Goal: Information Seeking & Learning: Learn about a topic

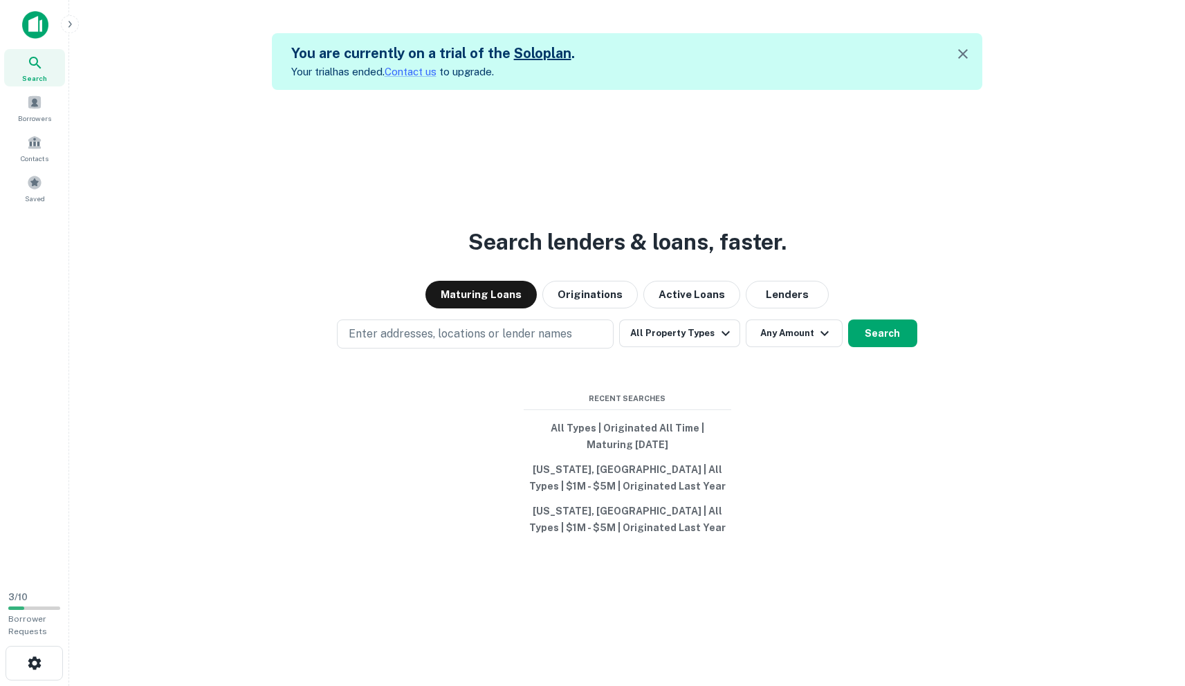
click at [39, 71] on icon at bounding box center [35, 63] width 17 height 17
click at [832, 342] on button "Any Amount" at bounding box center [794, 334] width 97 height 28
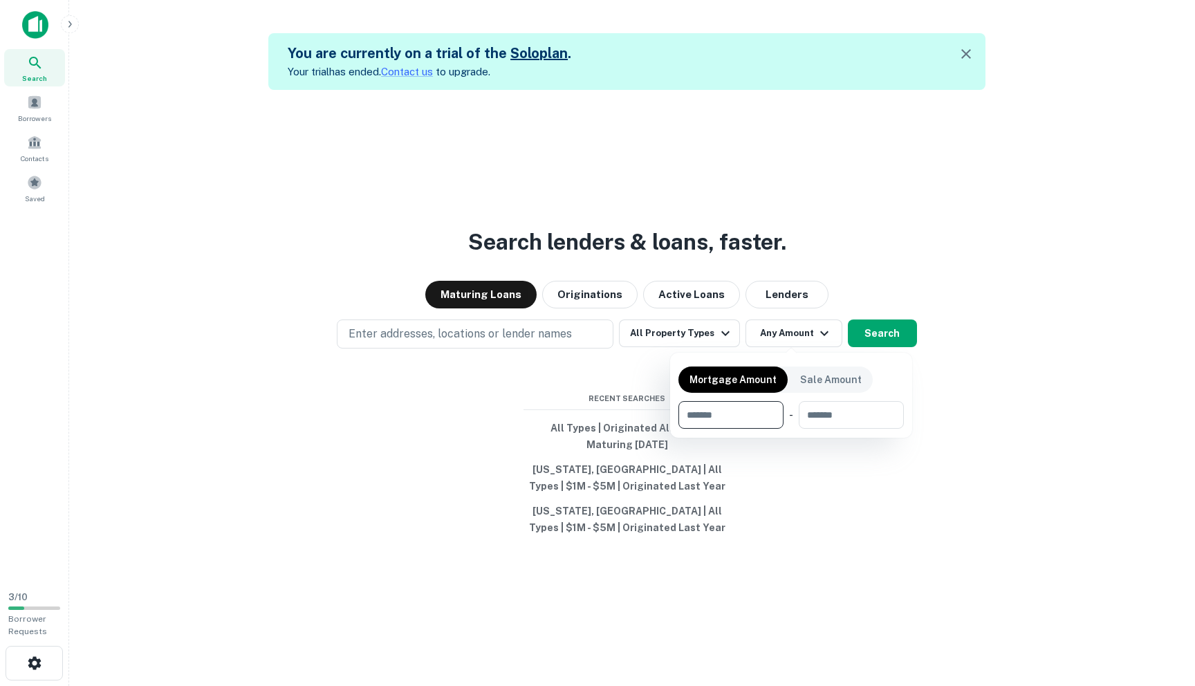
click at [862, 342] on div at bounding box center [597, 343] width 1195 height 686
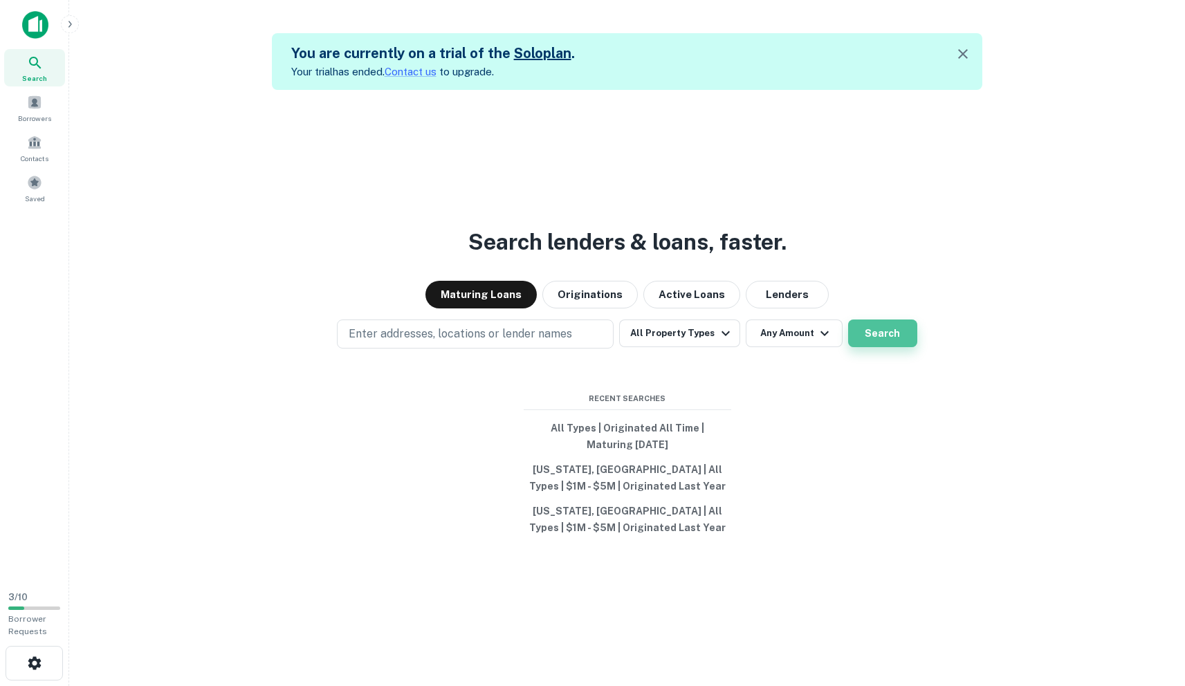
click at [870, 339] on button "Search" at bounding box center [882, 334] width 69 height 28
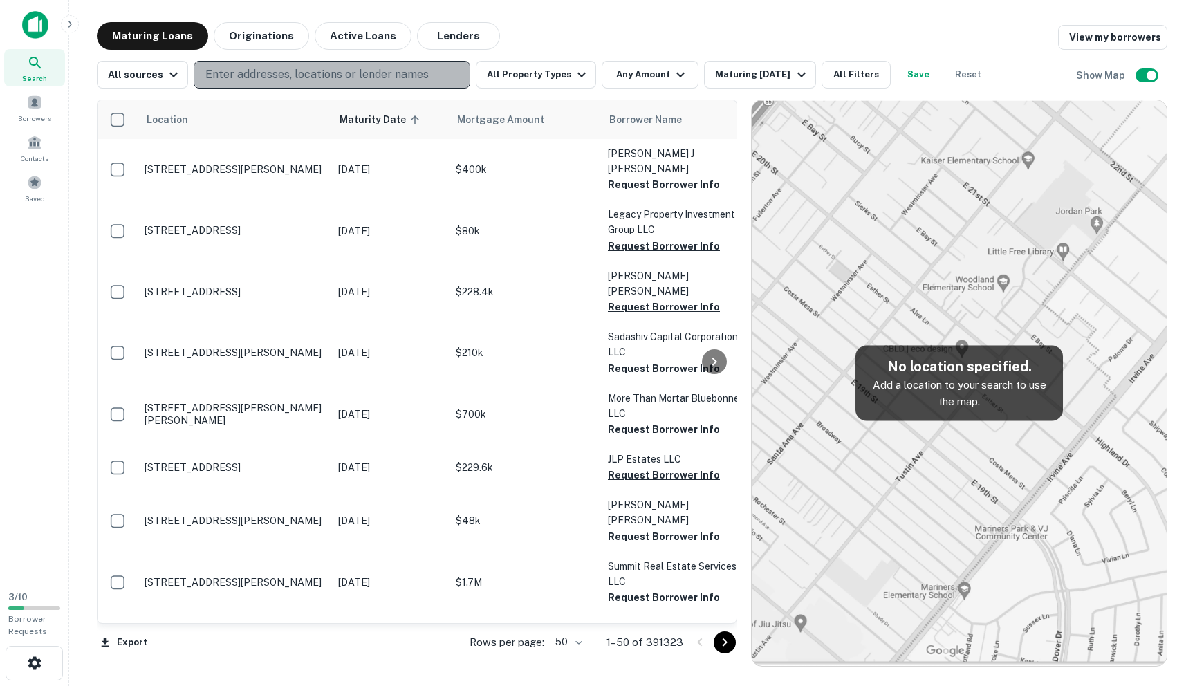
click at [358, 66] on button "Enter addresses, locations or lender names" at bounding box center [332, 75] width 277 height 28
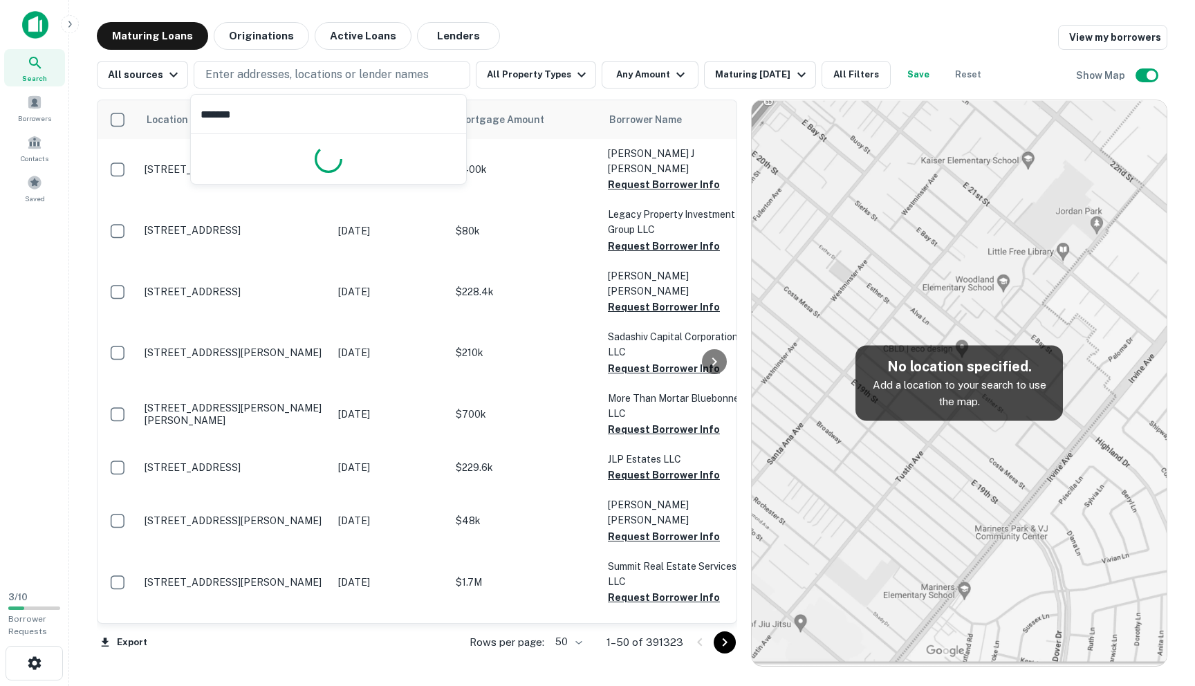
type input "*******"
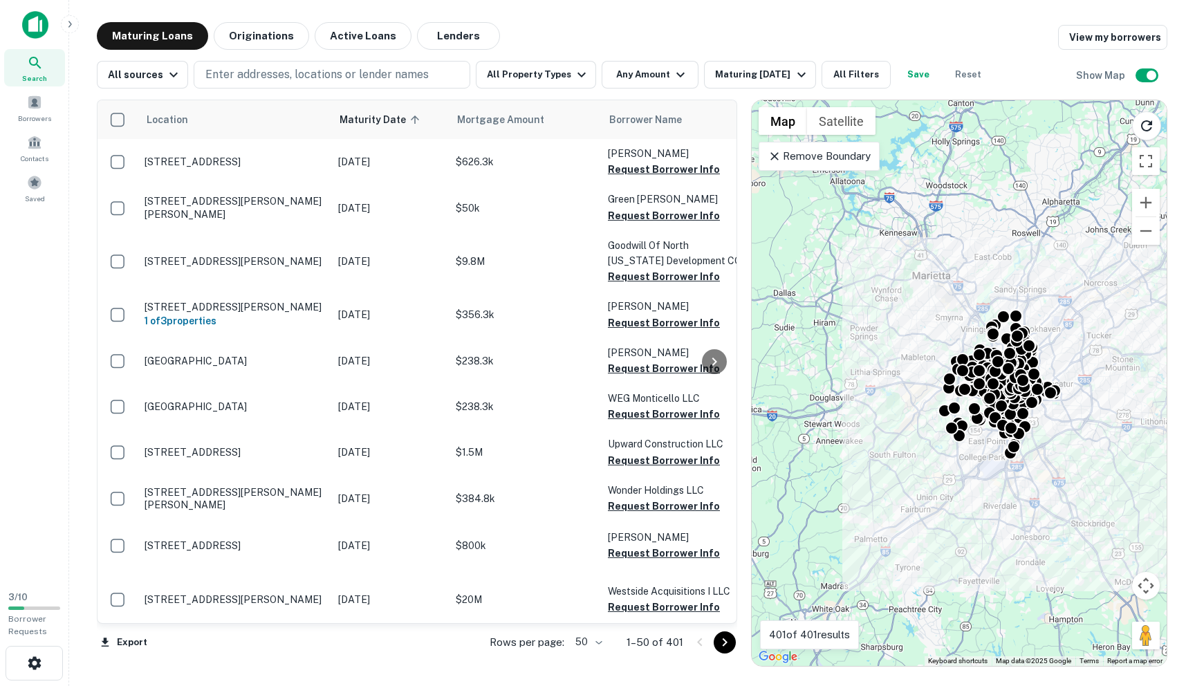
drag, startPoint x: 1108, startPoint y: 358, endPoint x: 1099, endPoint y: 360, distance: 9.8
click at [1099, 360] on div "To activate drag with keyboard, press Alt + Enter. Once in keyboard drag state,…" at bounding box center [959, 383] width 415 height 566
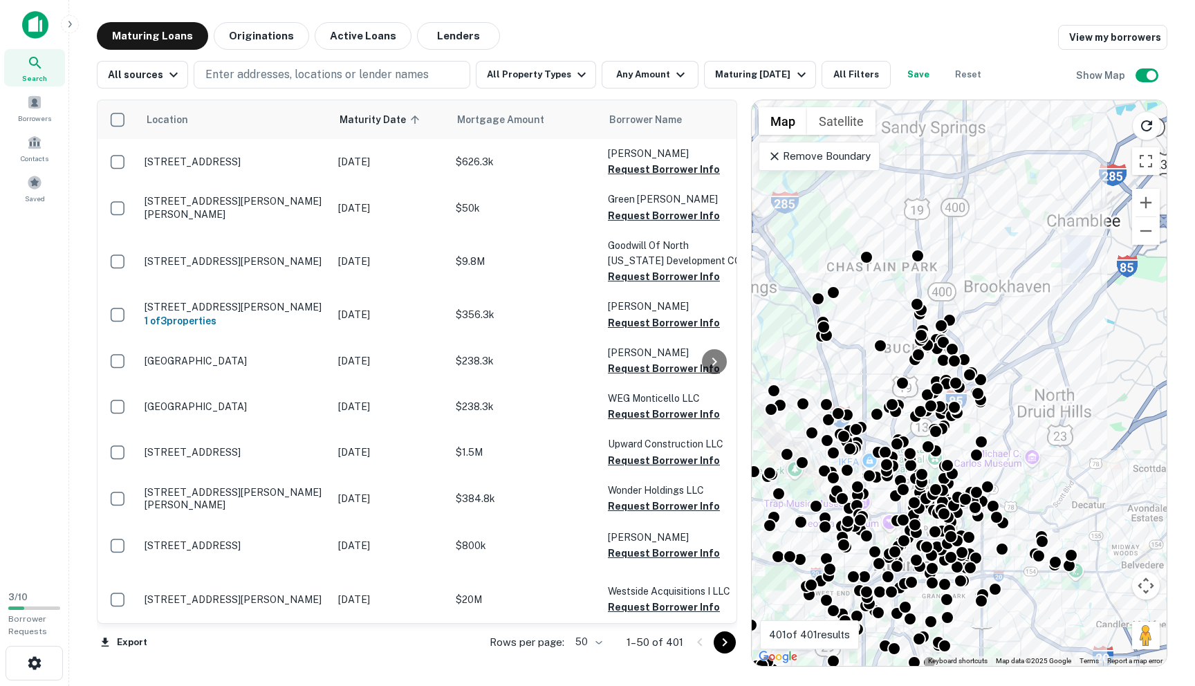
drag, startPoint x: 1070, startPoint y: 354, endPoint x: 1110, endPoint y: 363, distance: 41.0
click at [1110, 363] on div "To activate drag with keyboard, press Alt + Enter. Once in keyboard drag state,…" at bounding box center [959, 383] width 415 height 566
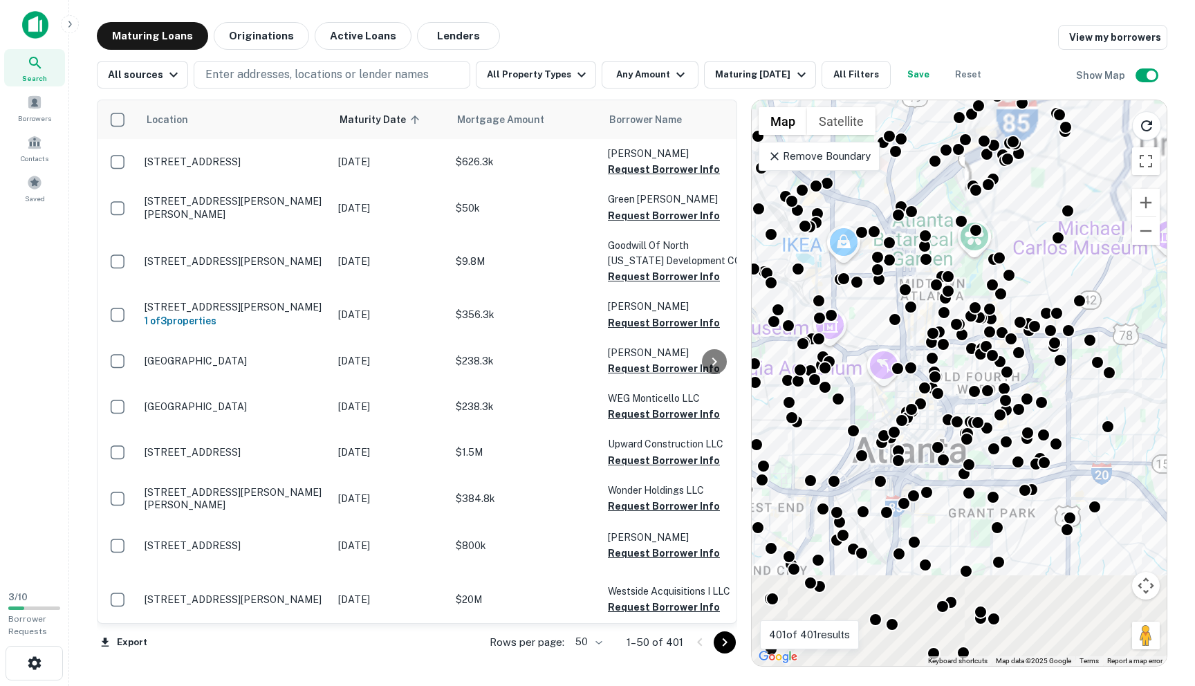
drag, startPoint x: 1060, startPoint y: 393, endPoint x: 1101, endPoint y: 281, distance: 119.5
click at [1101, 282] on div "To activate drag with keyboard, press Alt + Enter. Once in keyboard drag state,…" at bounding box center [959, 383] width 415 height 566
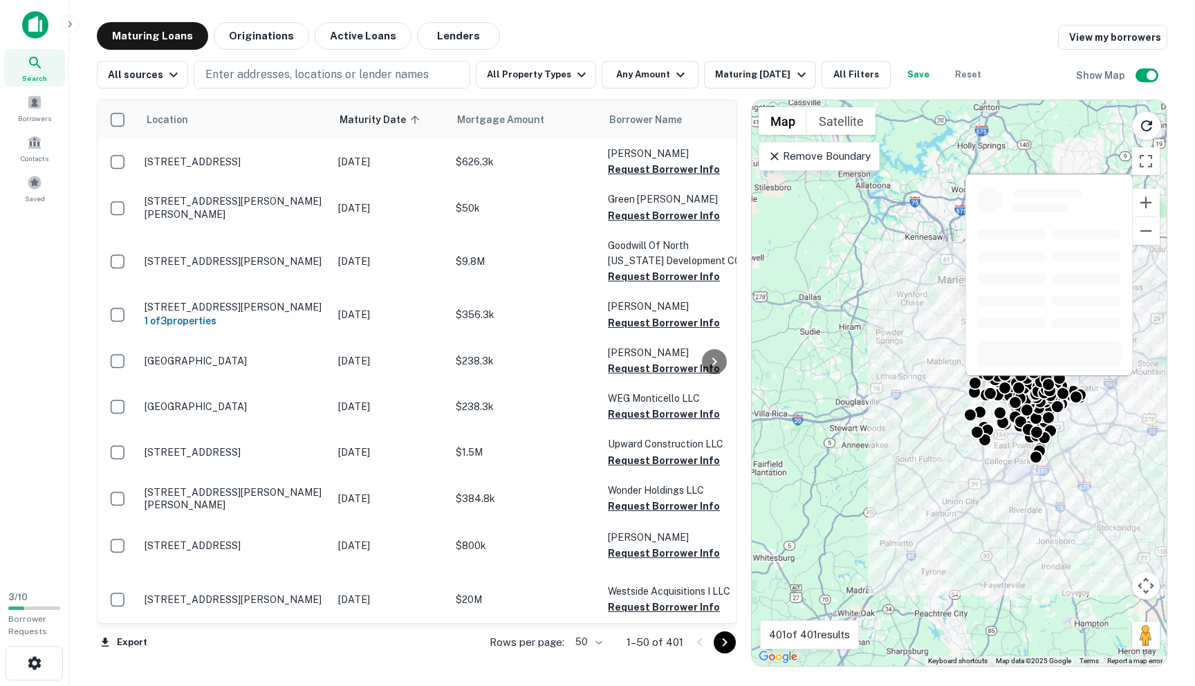
drag, startPoint x: 1058, startPoint y: 392, endPoint x: 1072, endPoint y: 385, distance: 15.8
click at [1072, 384] on div at bounding box center [1049, 279] width 170 height 213
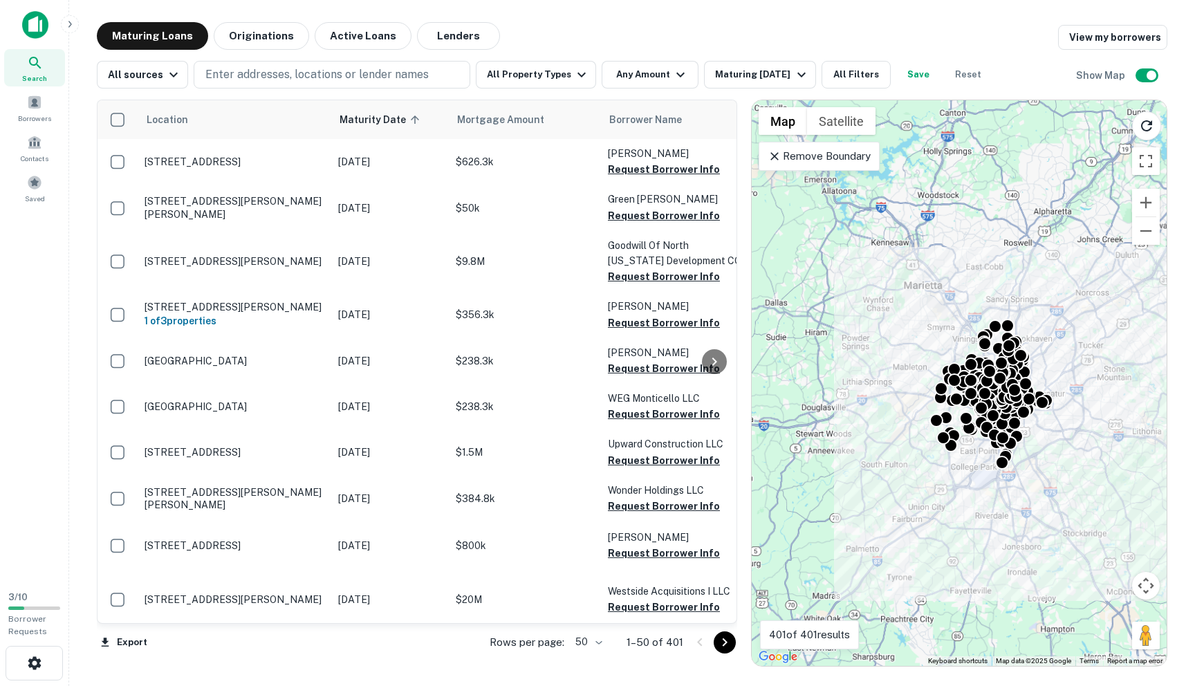
drag, startPoint x: 1110, startPoint y: 431, endPoint x: 1076, endPoint y: 437, distance: 35.0
click at [1076, 437] on div "To activate drag with keyboard, press Alt + Enter. Once in keyboard drag state,…" at bounding box center [959, 383] width 415 height 566
click at [529, 69] on button "All Property Types" at bounding box center [536, 75] width 120 height 28
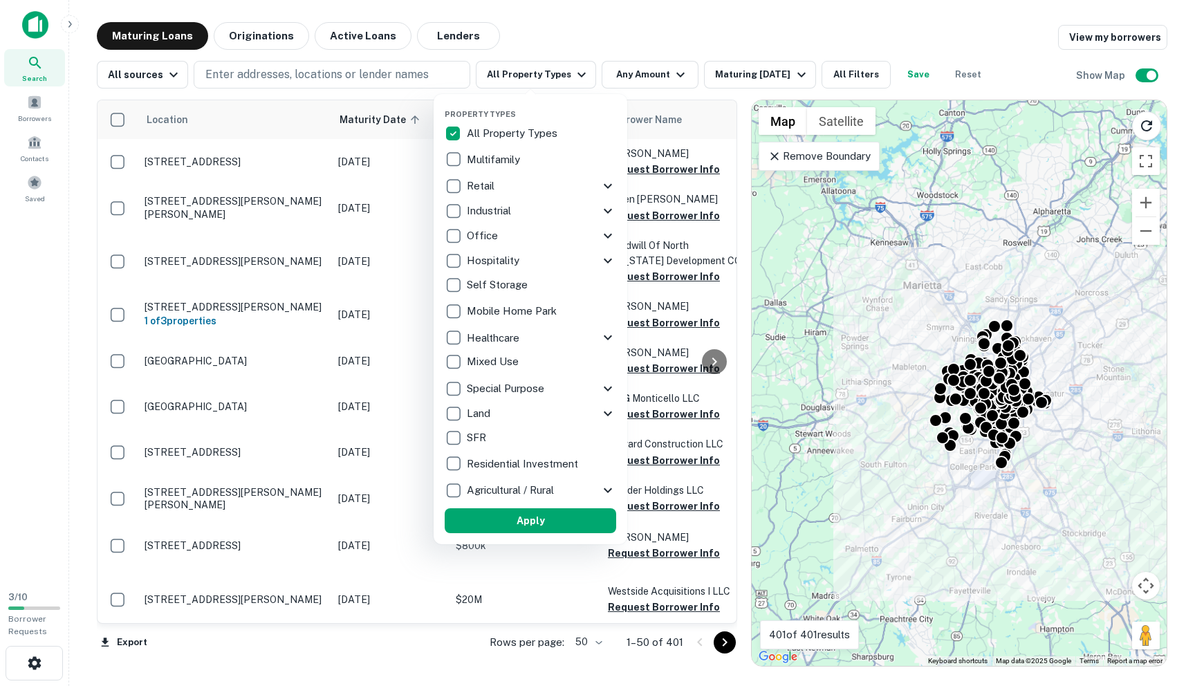
click at [608, 211] on icon at bounding box center [608, 211] width 17 height 17
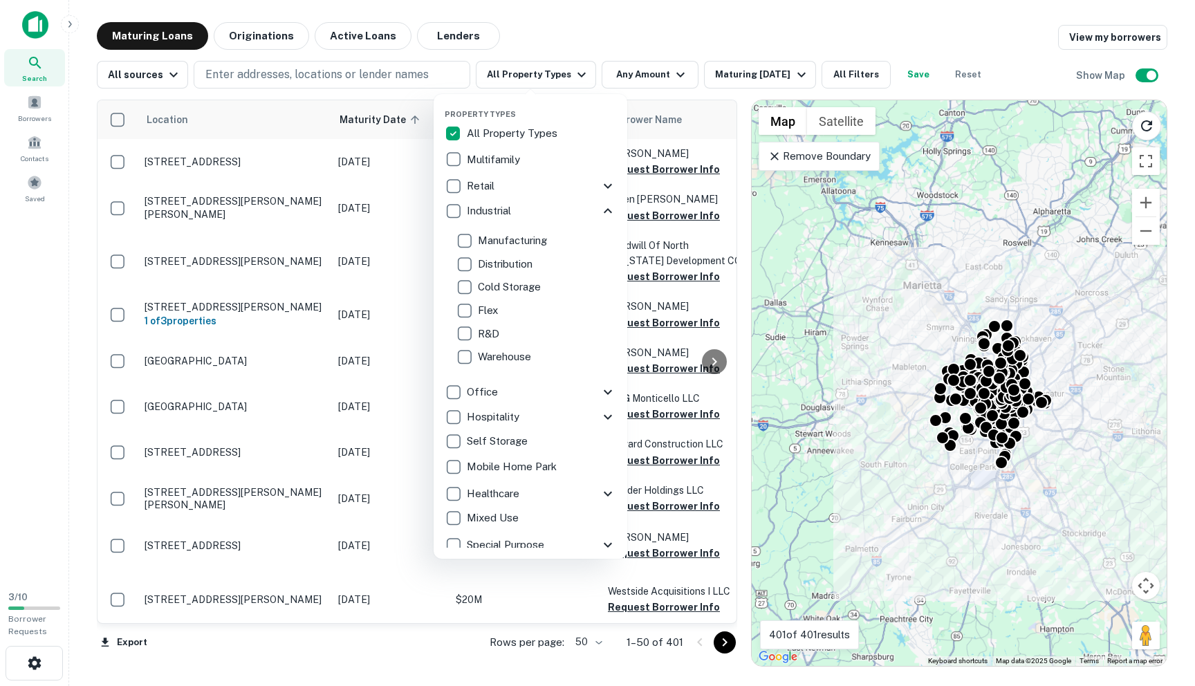
click at [600, 214] on icon at bounding box center [608, 211] width 17 height 17
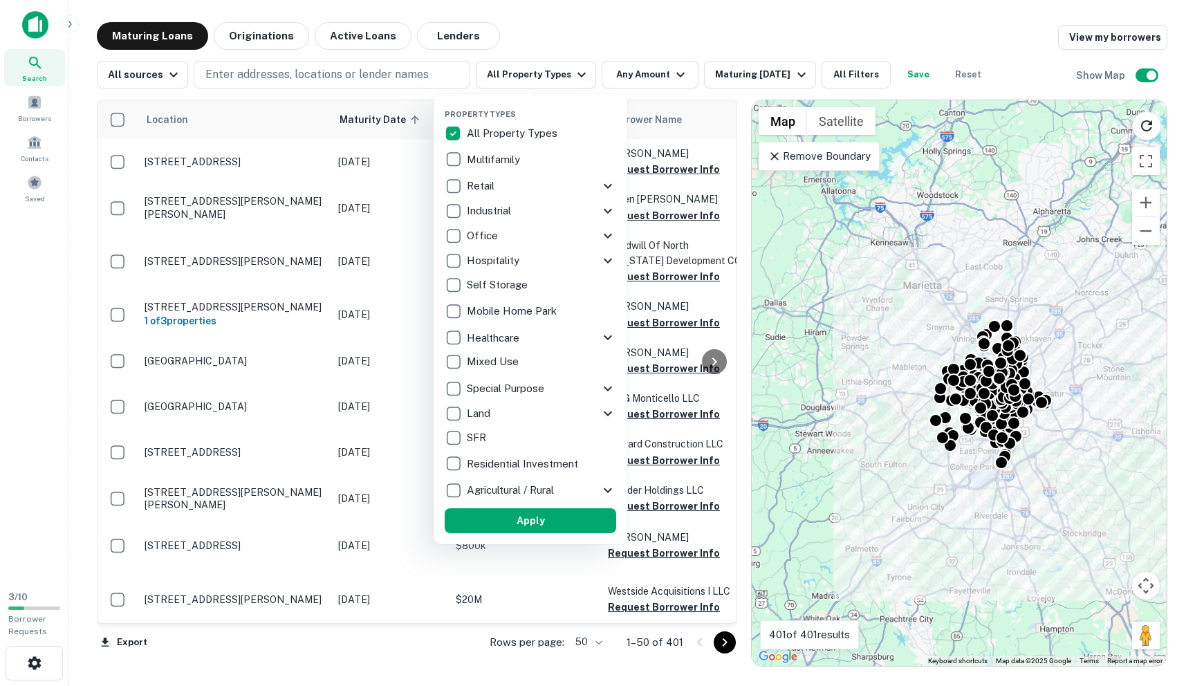
click at [598, 214] on div "Industrial" at bounding box center [522, 211] width 155 height 24
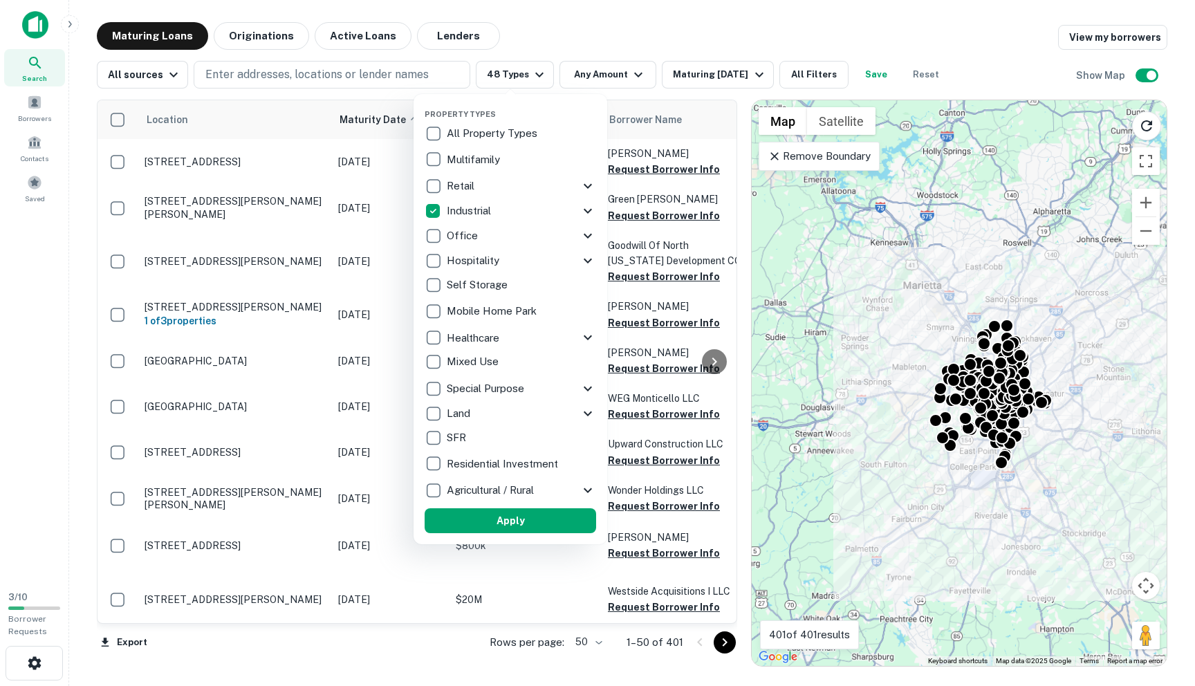
click at [589, 216] on icon at bounding box center [588, 211] width 17 height 17
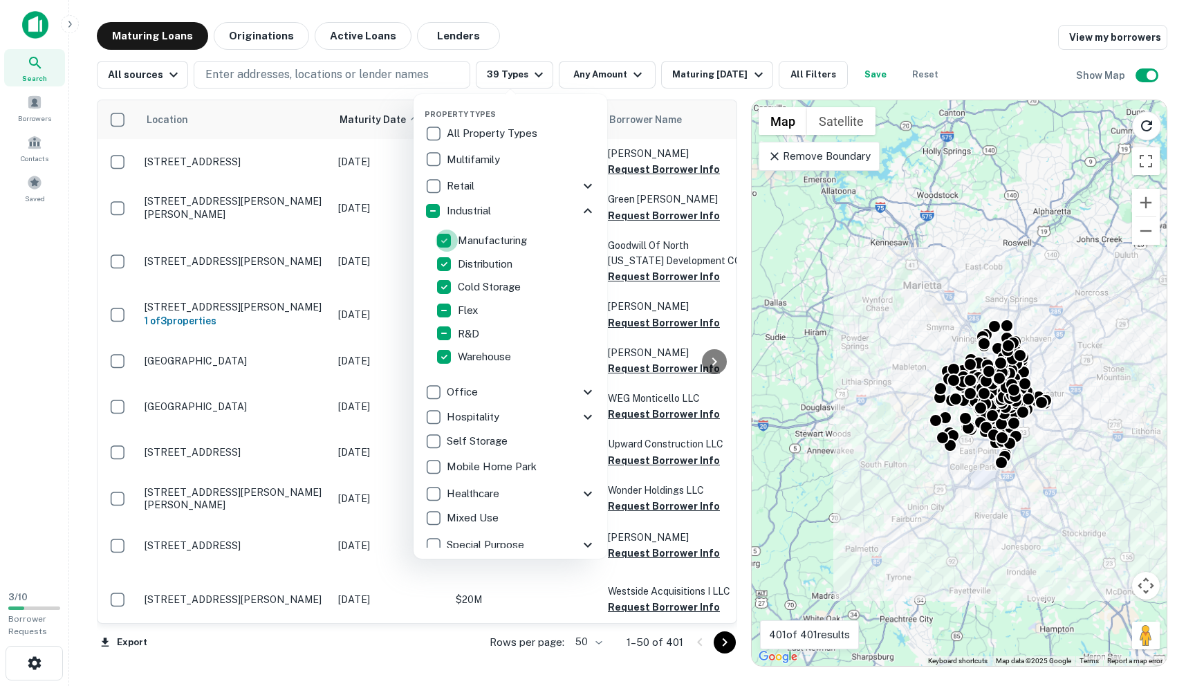
click at [443, 254] on div "Manufacturing Distribution Cold Storage Flex R&D Warehouse" at bounding box center [510, 299] width 149 height 140
click at [710, 20] on div at bounding box center [597, 343] width 1195 height 686
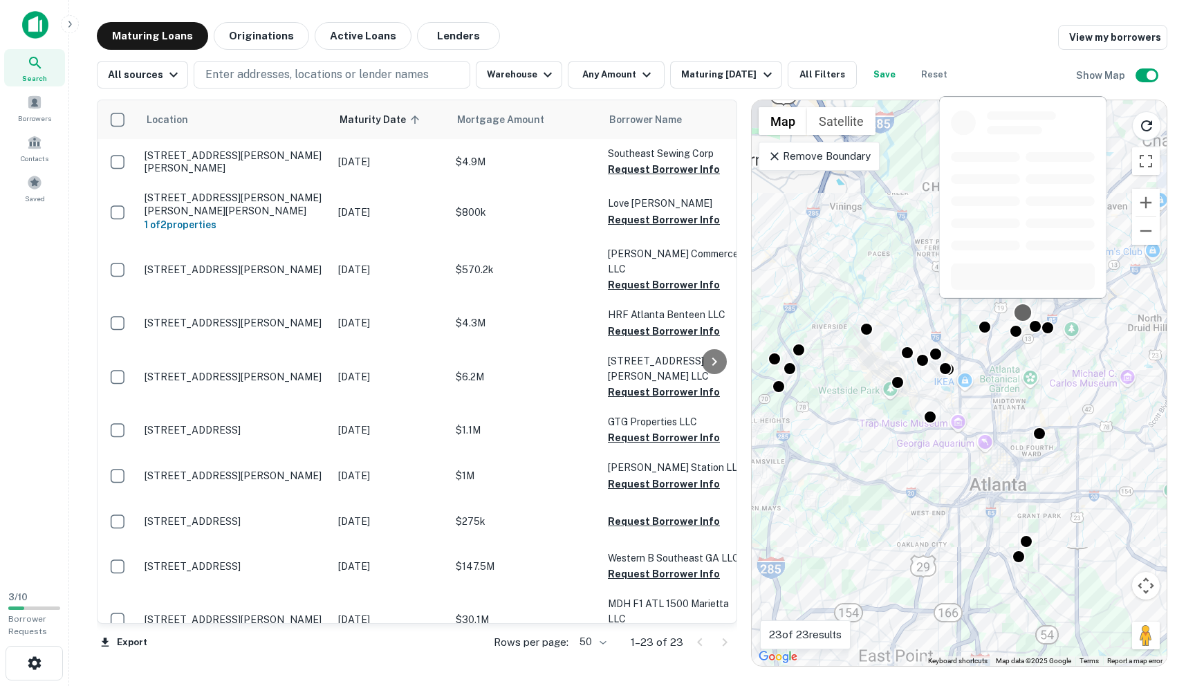
click at [1027, 311] on div at bounding box center [1024, 313] width 20 height 20
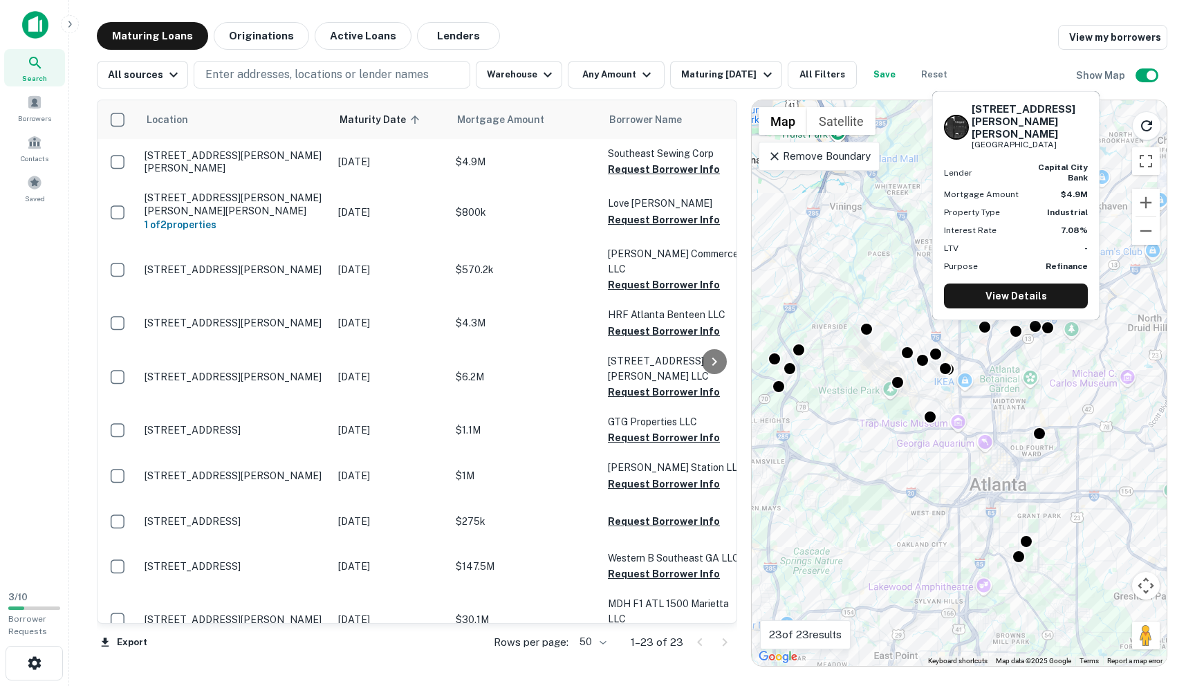
click at [1034, 325] on div "228 OTTLEY DR NE Atlanta, GA 30324 Lender capital city bank Mortgage Amount $4.…" at bounding box center [1016, 210] width 170 height 240
click at [1047, 327] on div "228 OTTLEY DR NE Atlanta, GA 30324 Lender capital city bank Mortgage Amount $4.…" at bounding box center [1016, 210] width 170 height 240
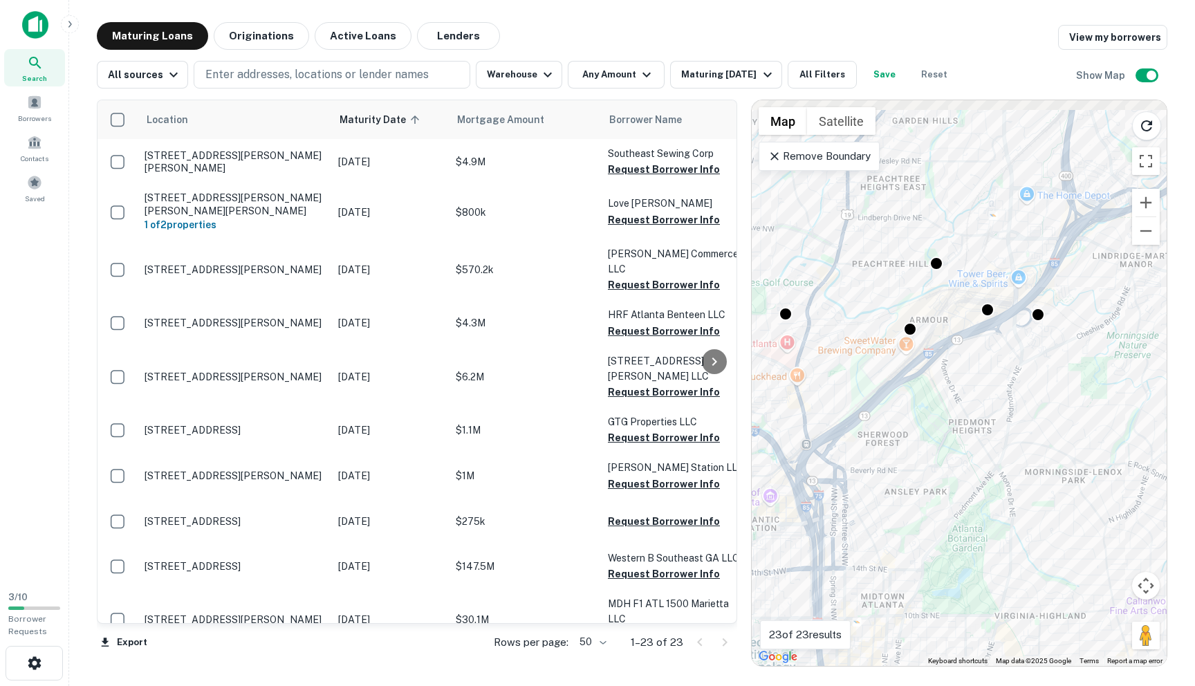
drag, startPoint x: 961, startPoint y: 262, endPoint x: 958, endPoint y: 315, distance: 52.7
click at [962, 320] on div "To activate drag with keyboard, press Alt + Enter. Once in keyboard drag state,…" at bounding box center [959, 383] width 415 height 566
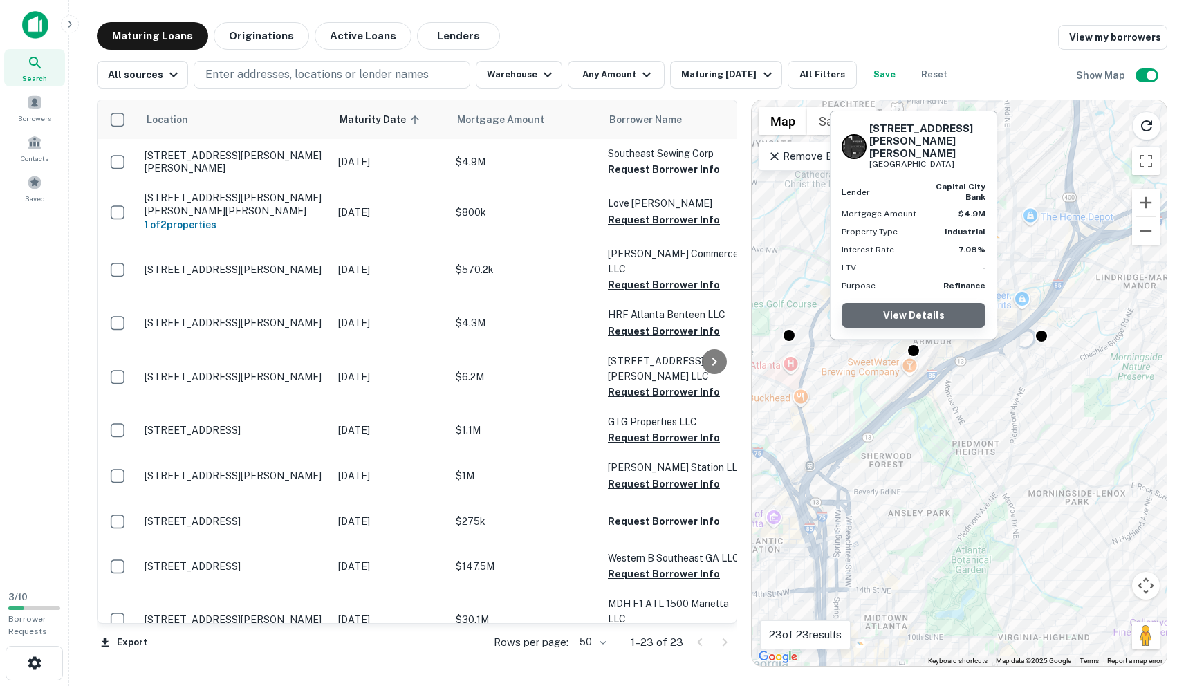
click at [922, 317] on link "View Details" at bounding box center [914, 315] width 144 height 25
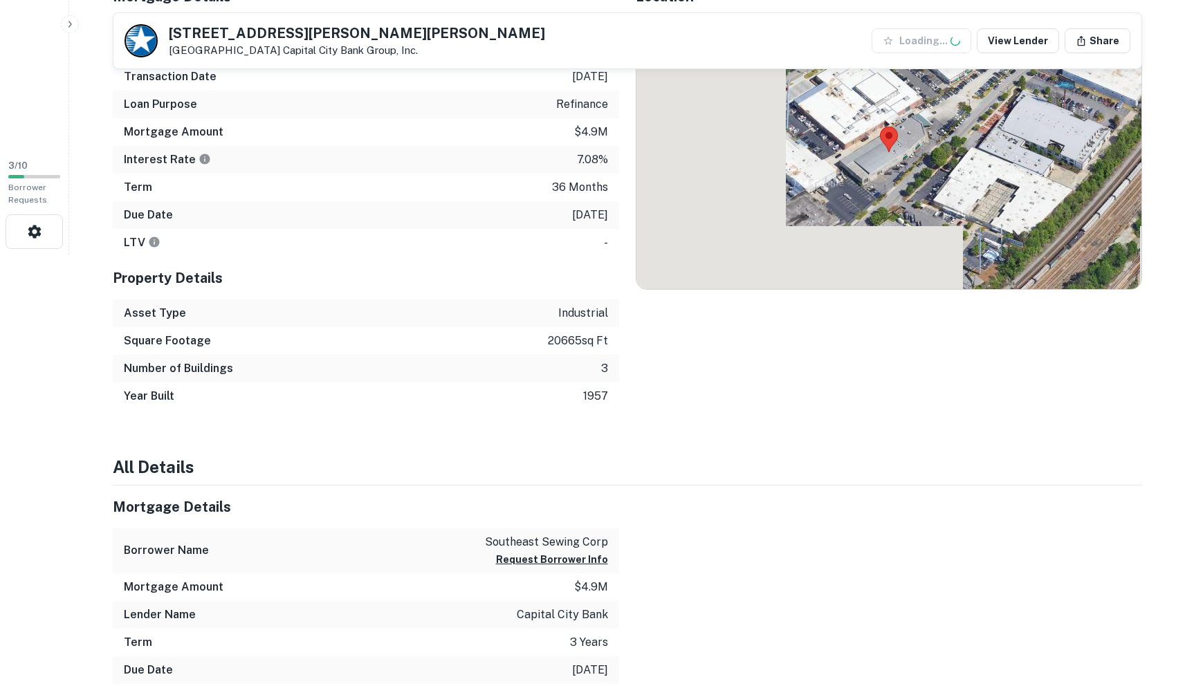
scroll to position [296, 0]
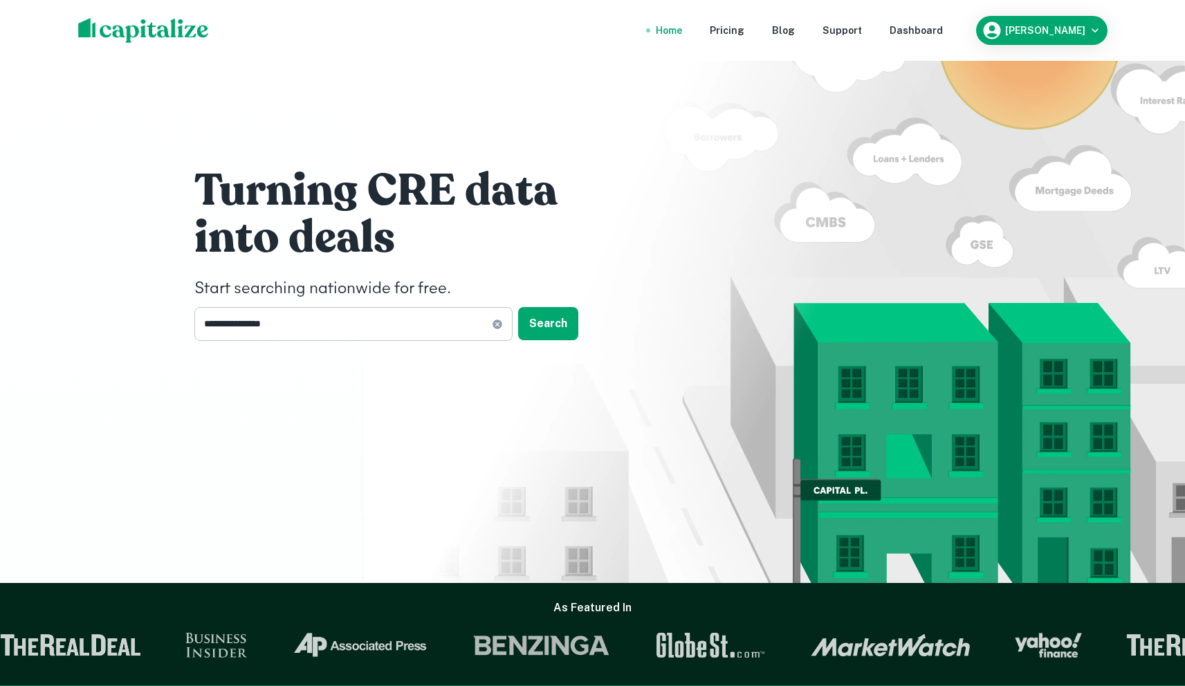
click at [393, 327] on input "**********" at bounding box center [342, 324] width 297 height 34
type input "**********"
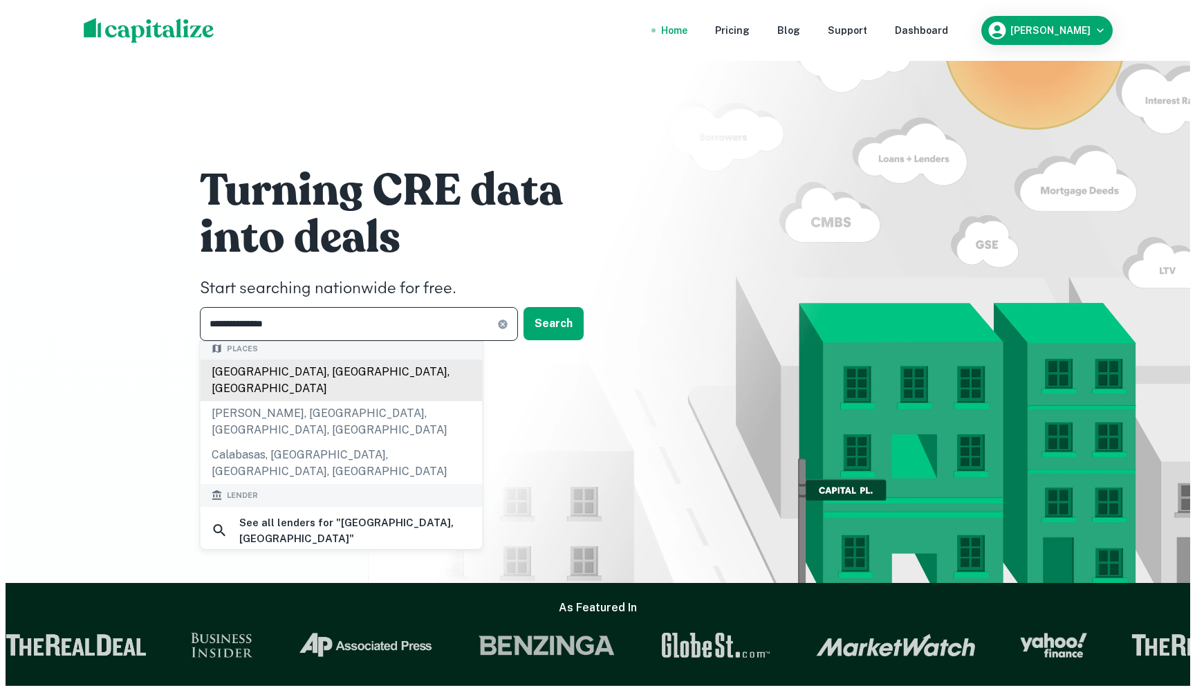
scroll to position [78, 0]
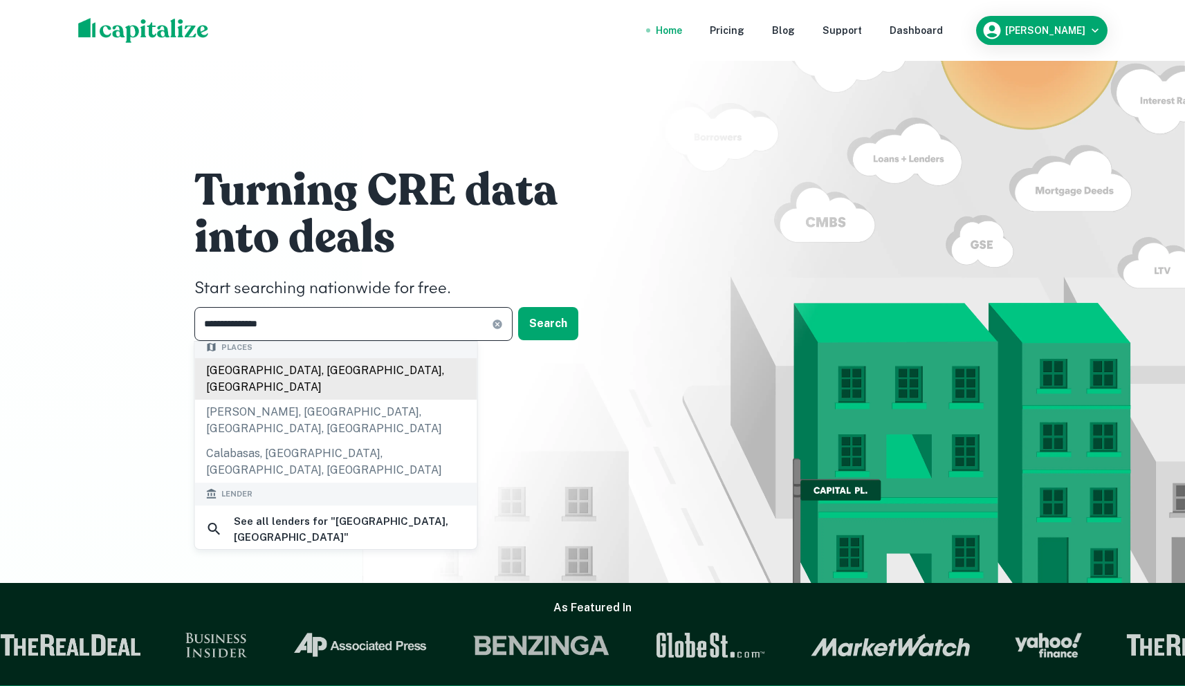
click at [327, 367] on div "Los Angeles, CA, USA" at bounding box center [336, 379] width 282 height 42
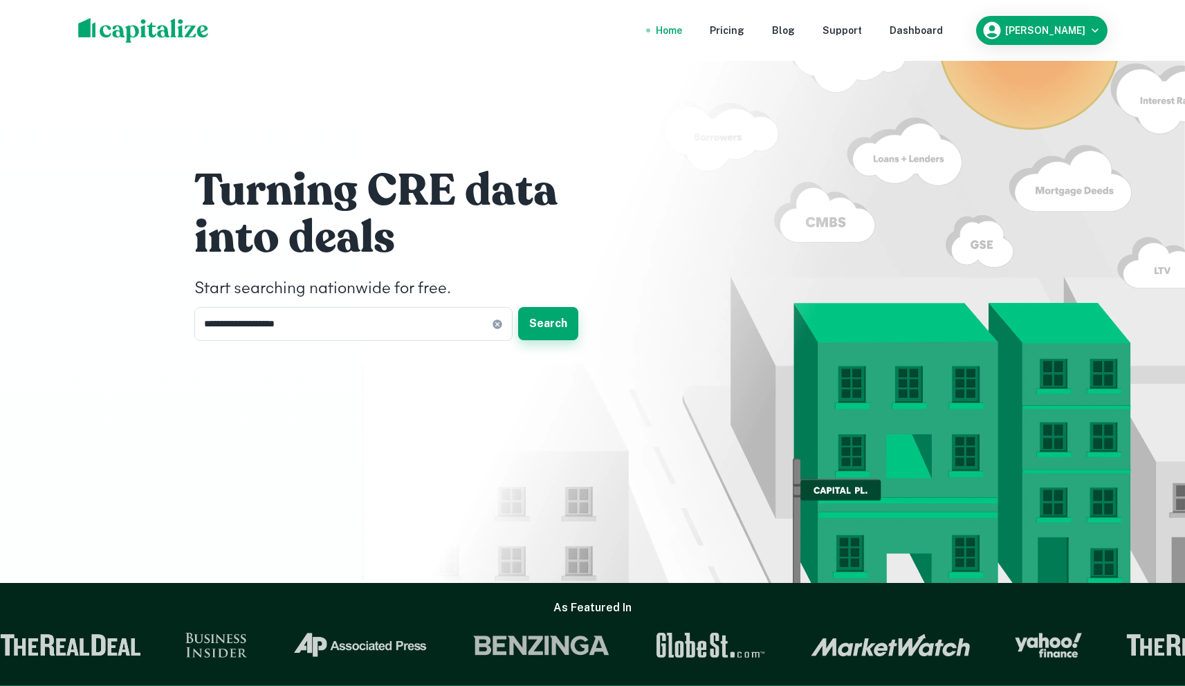
click at [546, 332] on button "Search" at bounding box center [548, 323] width 60 height 33
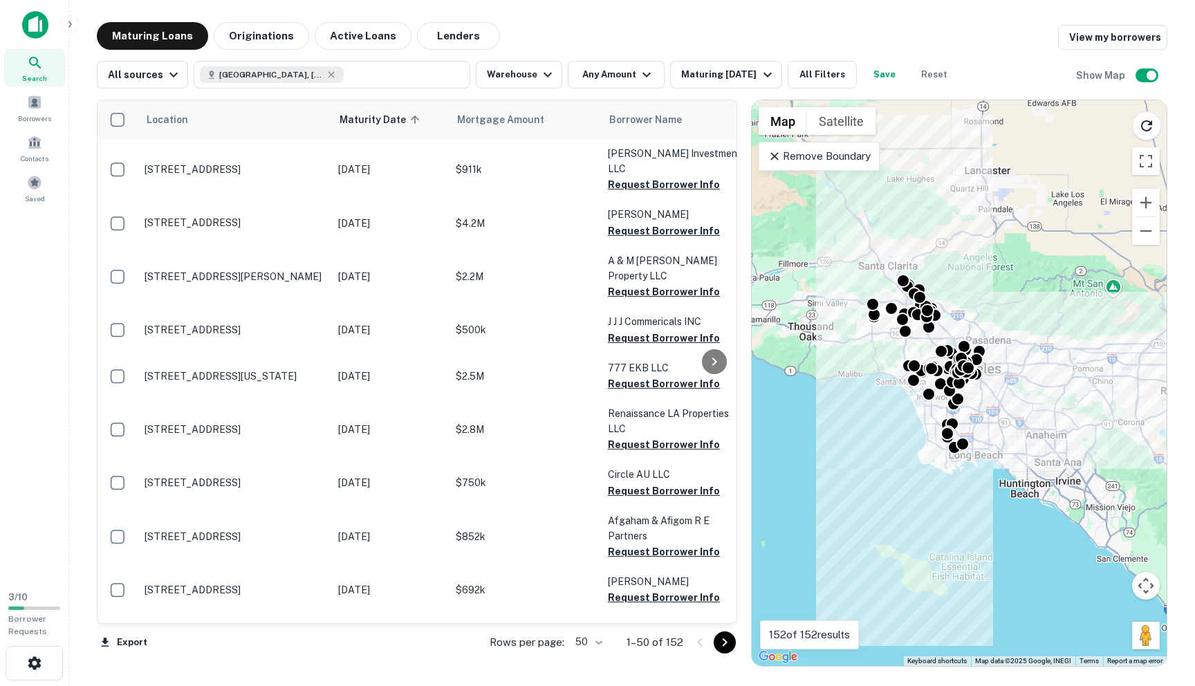
drag, startPoint x: 1099, startPoint y: 389, endPoint x: 1043, endPoint y: 387, distance: 56.8
click at [1043, 387] on div "To activate drag with keyboard, press Alt + Enter. Once in keyboard drag state,…" at bounding box center [959, 383] width 415 height 566
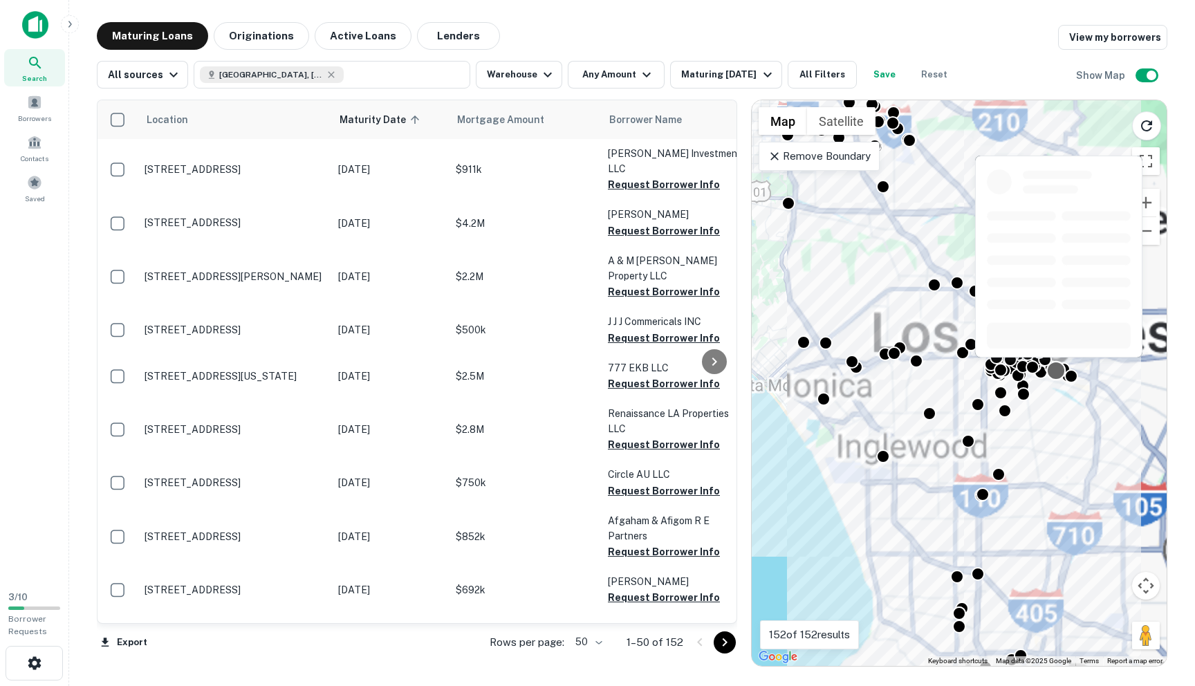
drag, startPoint x: 1069, startPoint y: 368, endPoint x: 1047, endPoint y: 374, distance: 22.3
click at [1047, 374] on div at bounding box center [1057, 371] width 20 height 20
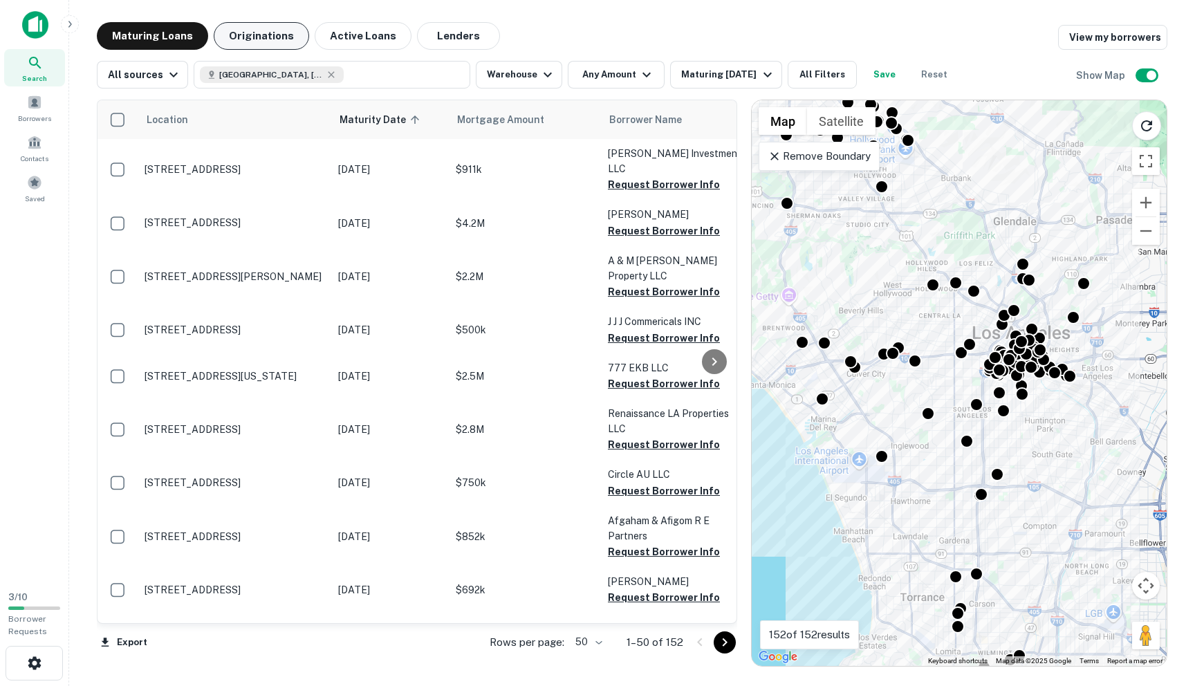
click at [271, 38] on button "Originations" at bounding box center [261, 36] width 95 height 28
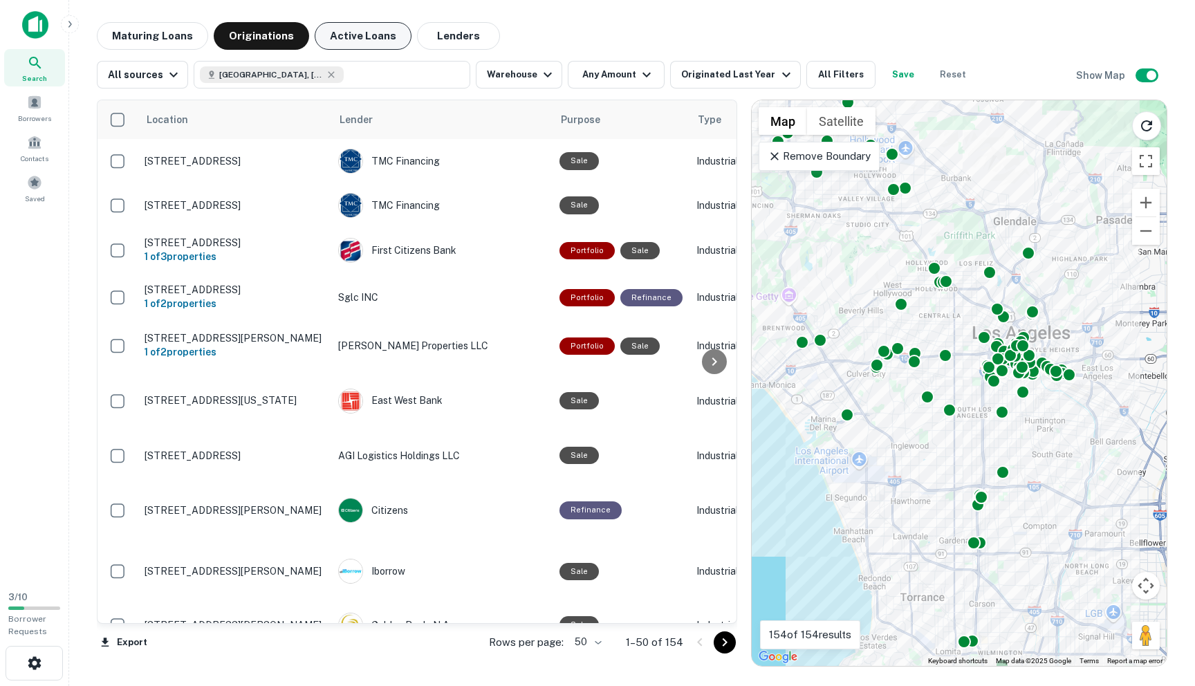
click at [353, 44] on button "Active Loans" at bounding box center [363, 36] width 97 height 28
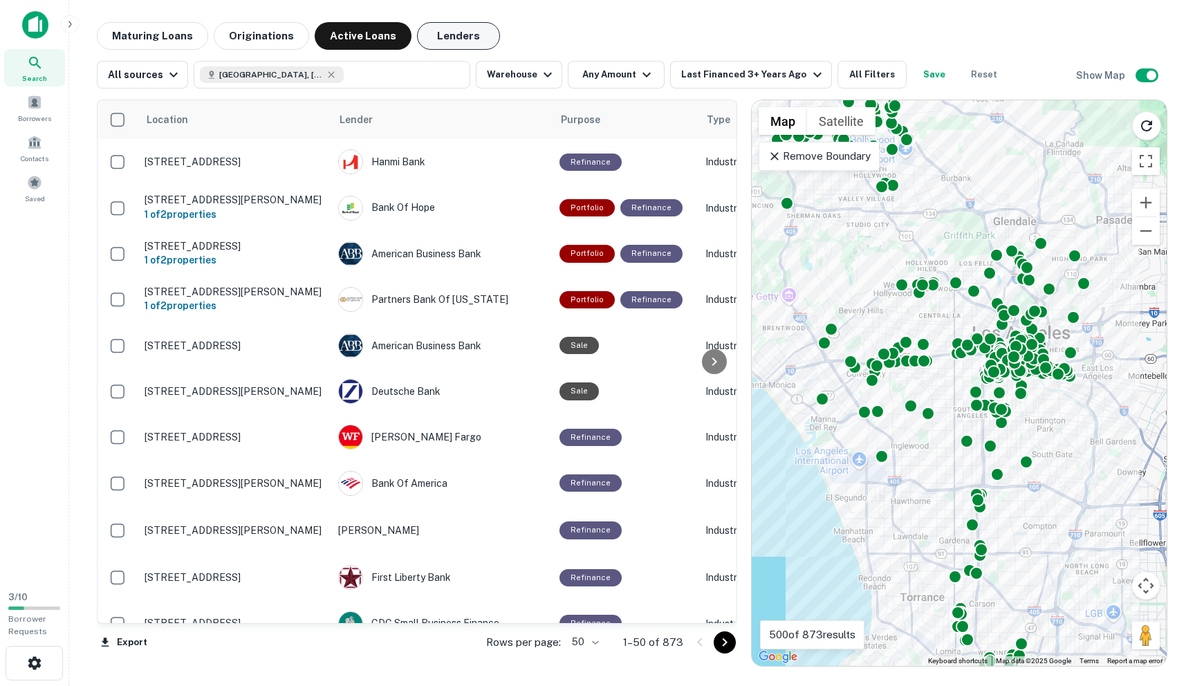
click at [430, 33] on button "Lenders" at bounding box center [458, 36] width 83 height 28
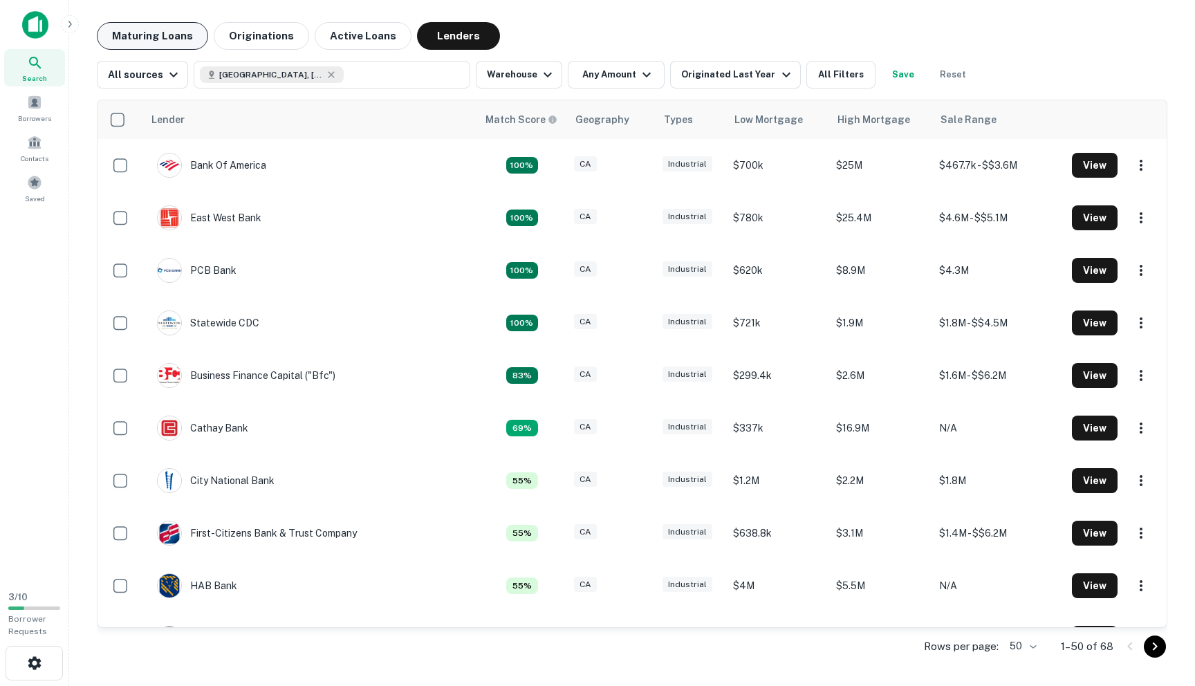
click at [172, 30] on button "Maturing Loans" at bounding box center [152, 36] width 111 height 28
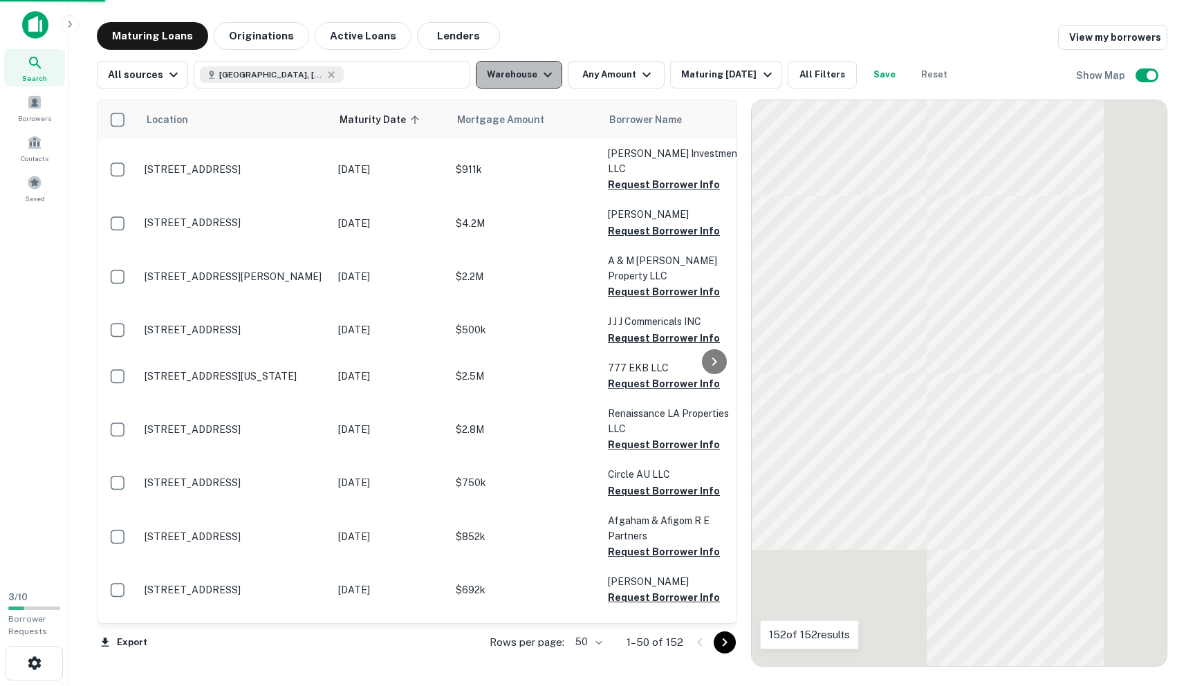
click at [544, 76] on icon "button" at bounding box center [548, 75] width 8 height 5
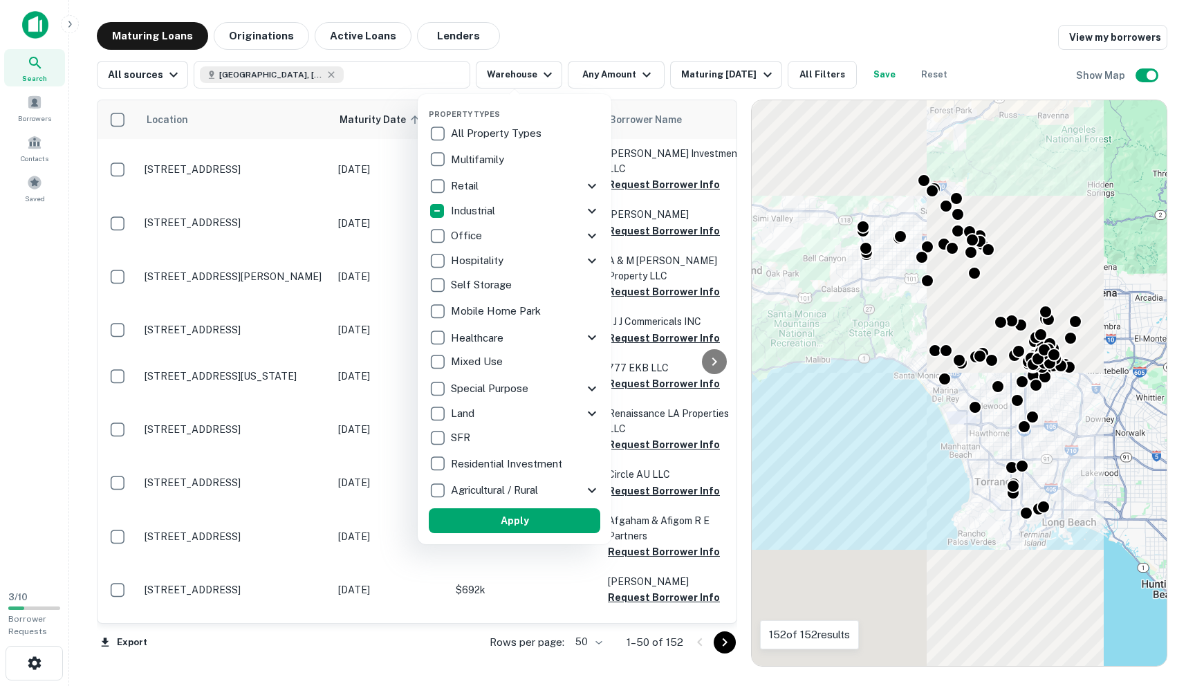
click at [482, 214] on p "Industrial" at bounding box center [474, 211] width 47 height 17
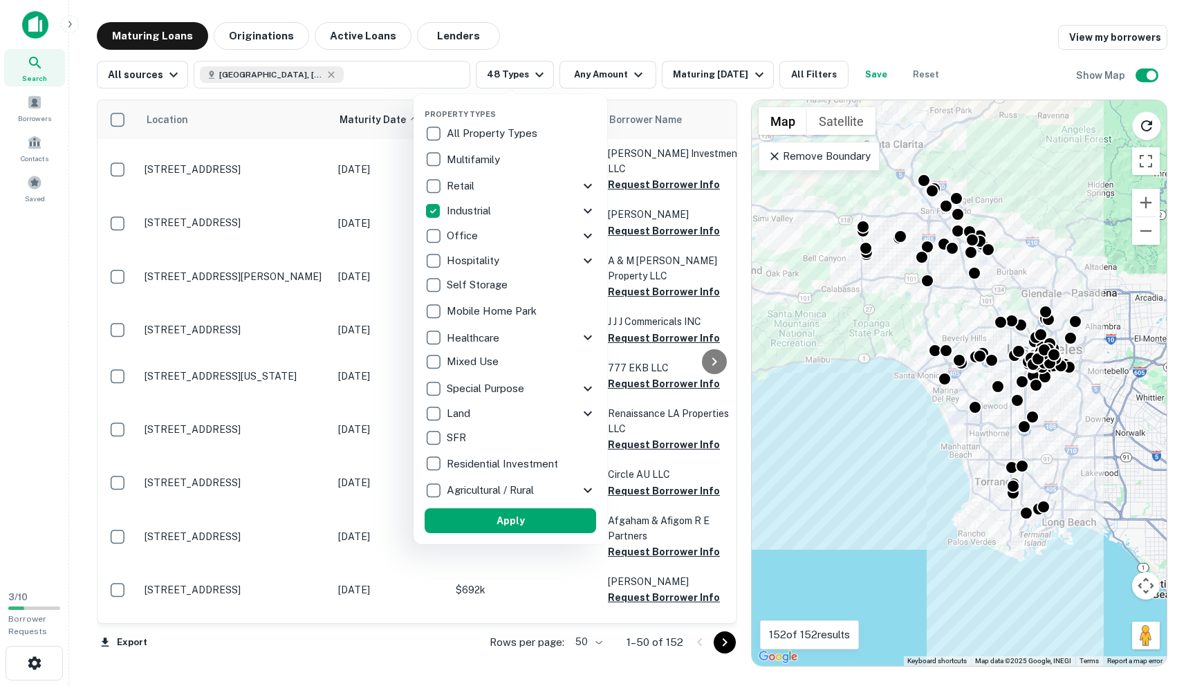
click at [585, 211] on icon at bounding box center [588, 211] width 17 height 17
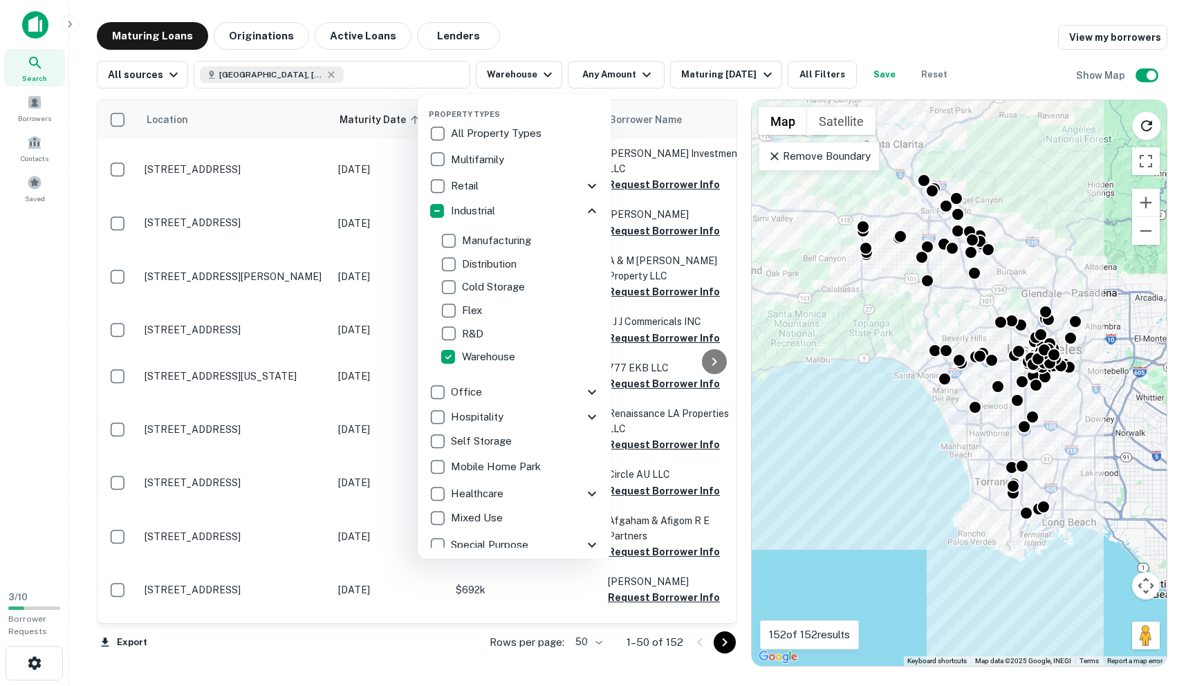
click at [584, 187] on icon at bounding box center [592, 186] width 17 height 17
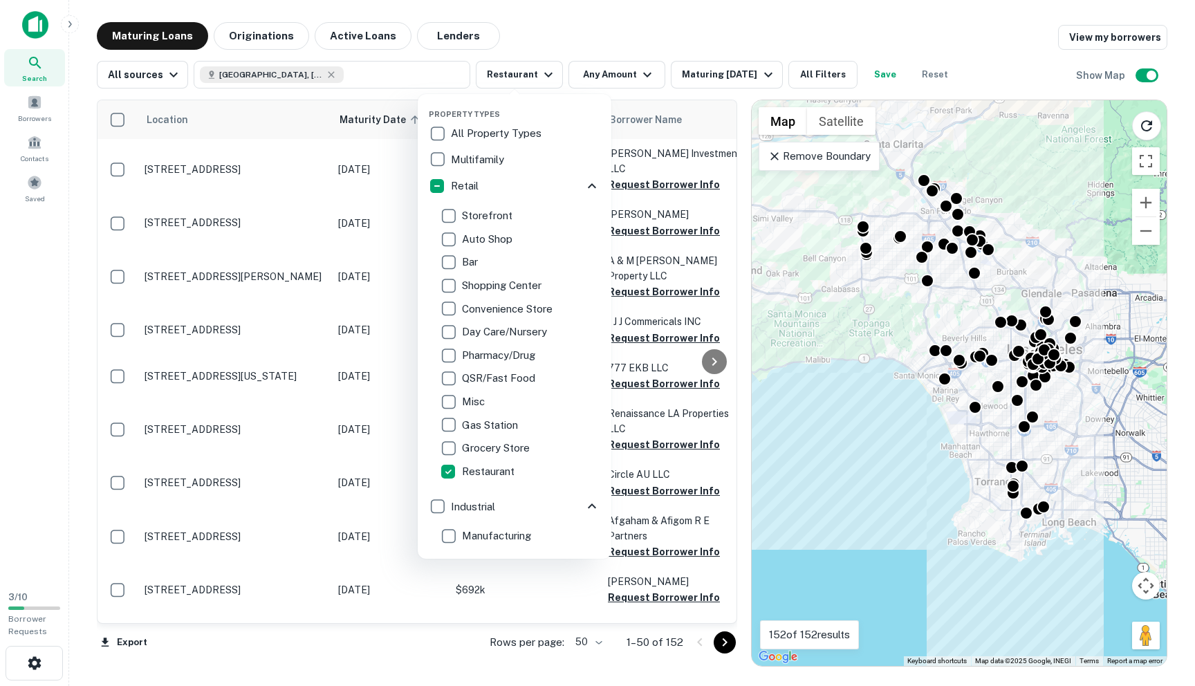
click at [632, 33] on div at bounding box center [597, 343] width 1195 height 686
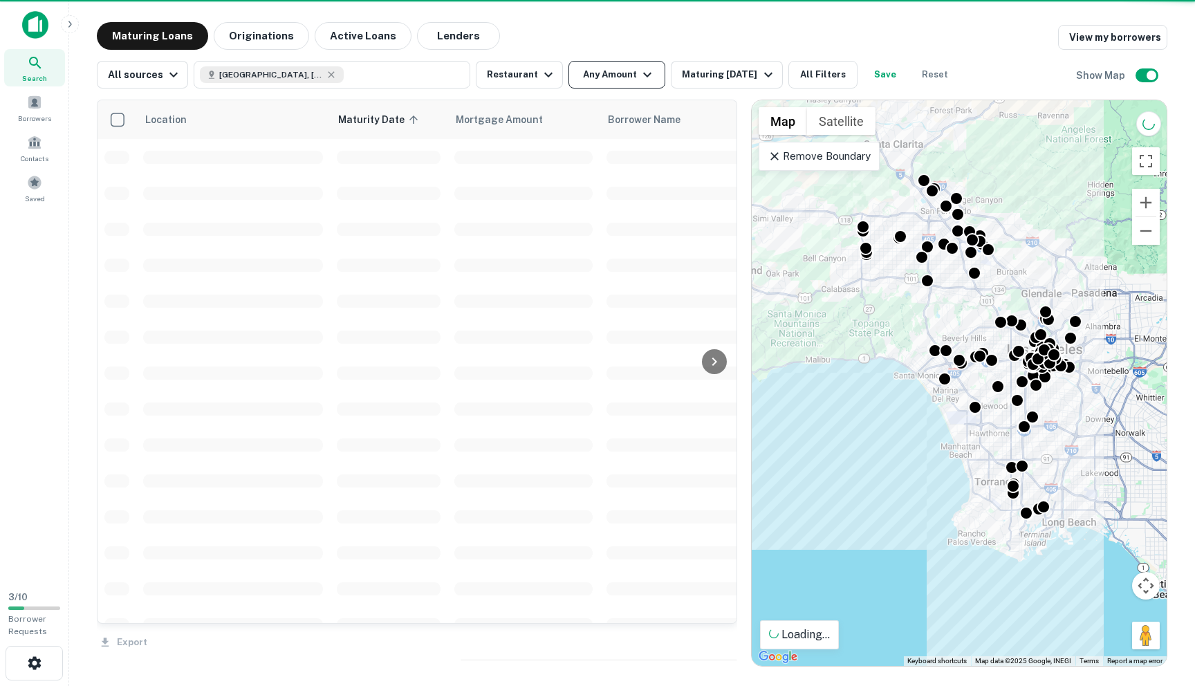
click at [618, 75] on button "Any Amount" at bounding box center [617, 75] width 97 height 28
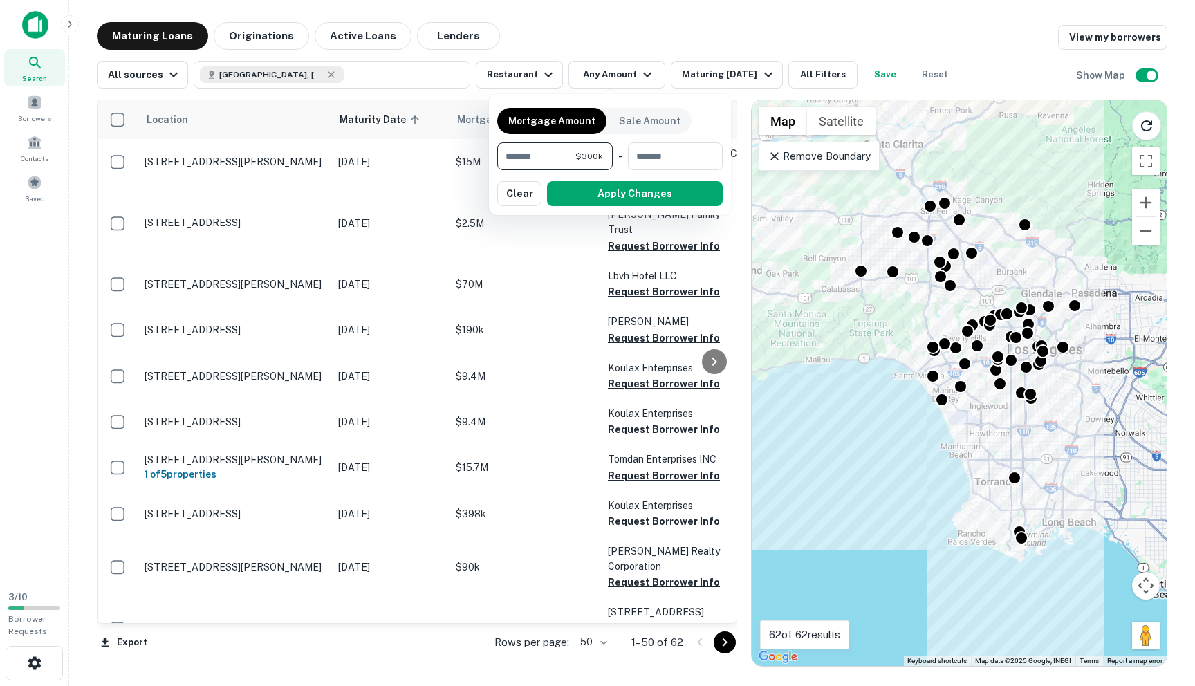
type input "*******"
click at [623, 194] on button "Apply Changes" at bounding box center [635, 193] width 176 height 25
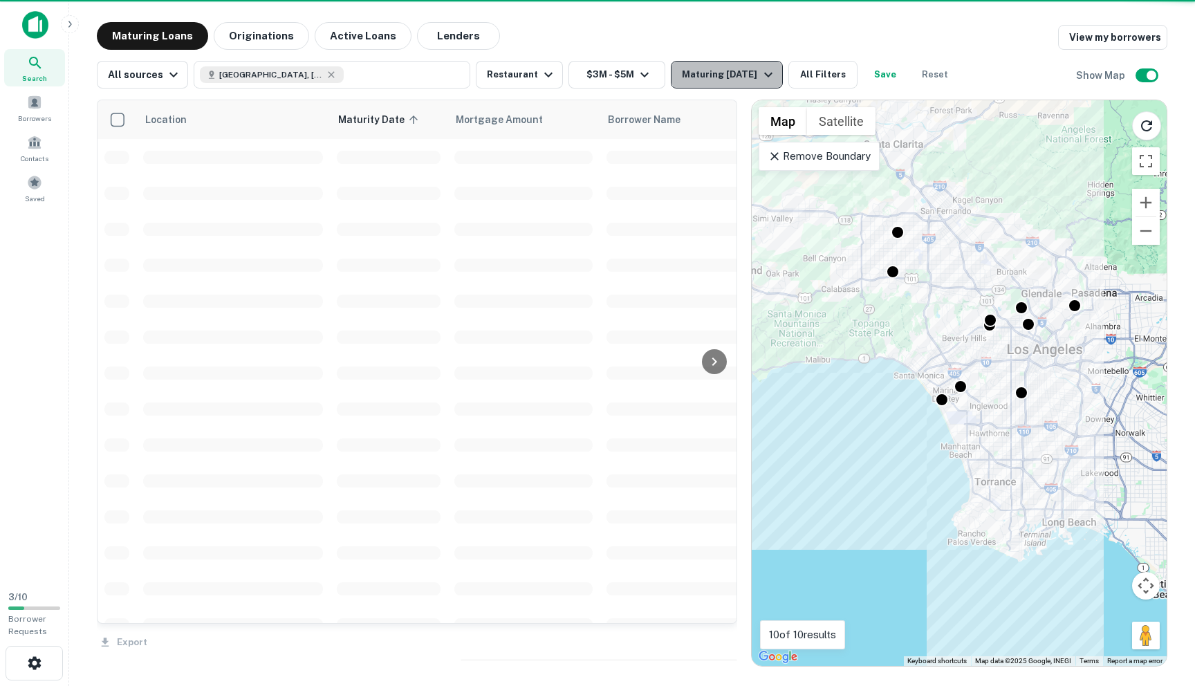
click at [737, 77] on div "Maturing In 1 Year" at bounding box center [729, 74] width 94 height 17
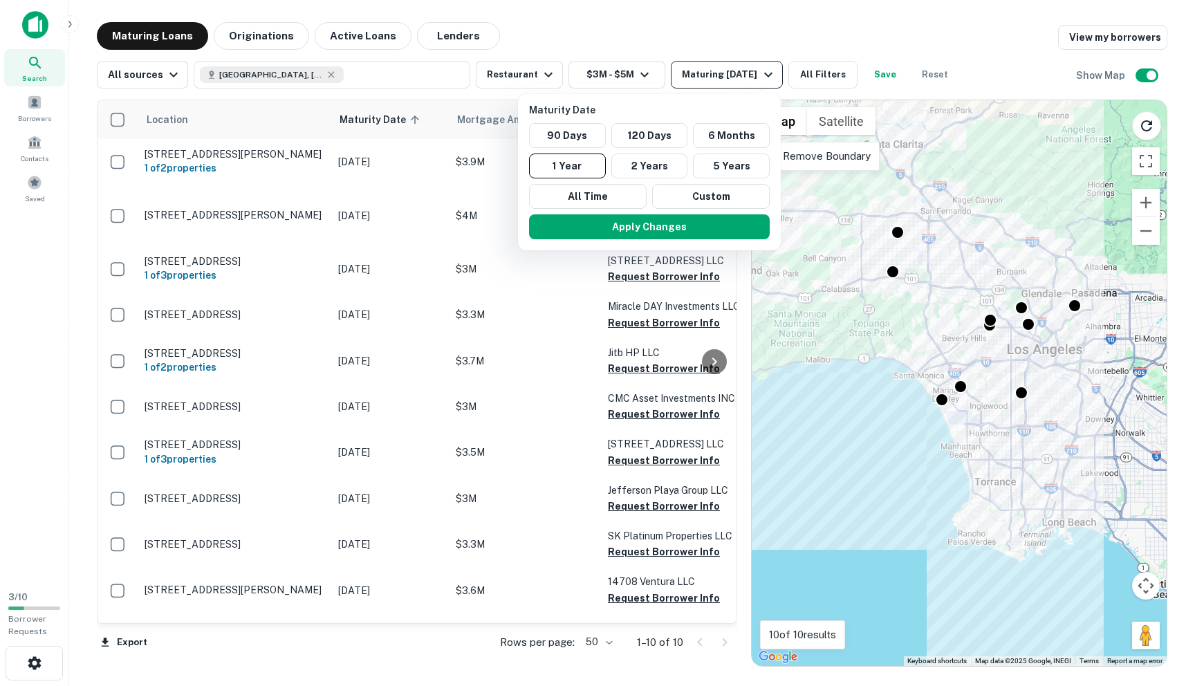
click at [737, 77] on div at bounding box center [597, 343] width 1195 height 686
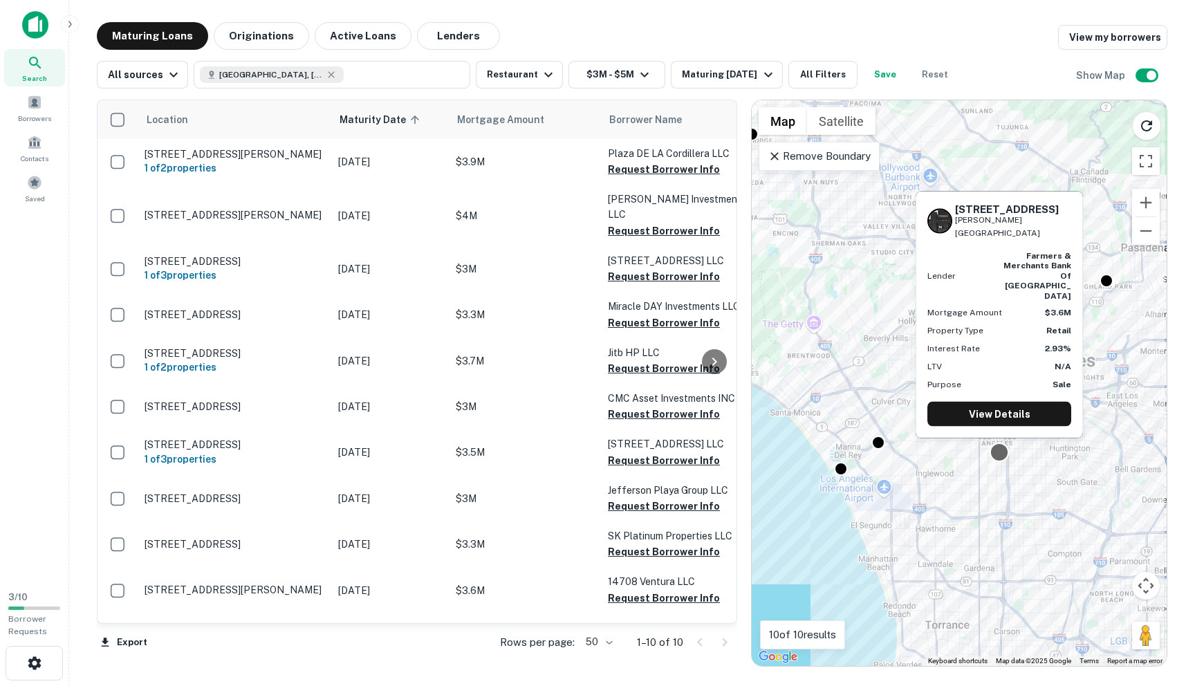
click at [1002, 450] on div at bounding box center [1000, 453] width 20 height 20
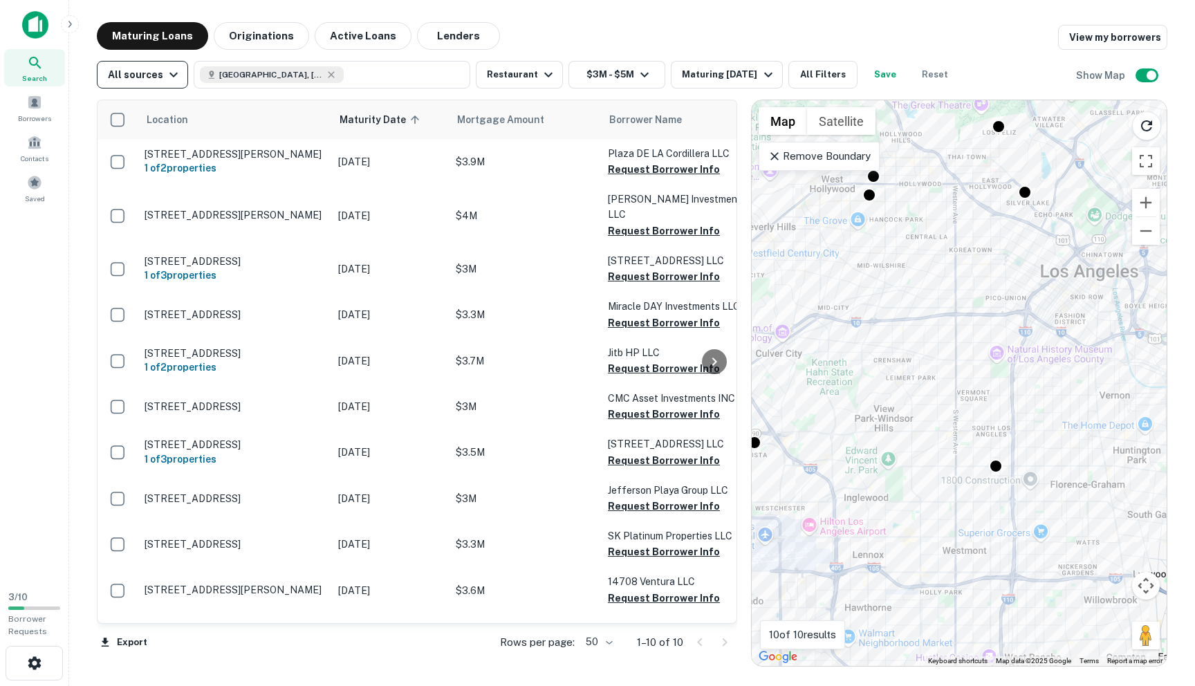
click at [165, 68] on icon "button" at bounding box center [173, 74] width 17 height 17
click at [1001, 465] on div at bounding box center [597, 343] width 1195 height 686
click at [999, 462] on div at bounding box center [997, 465] width 20 height 20
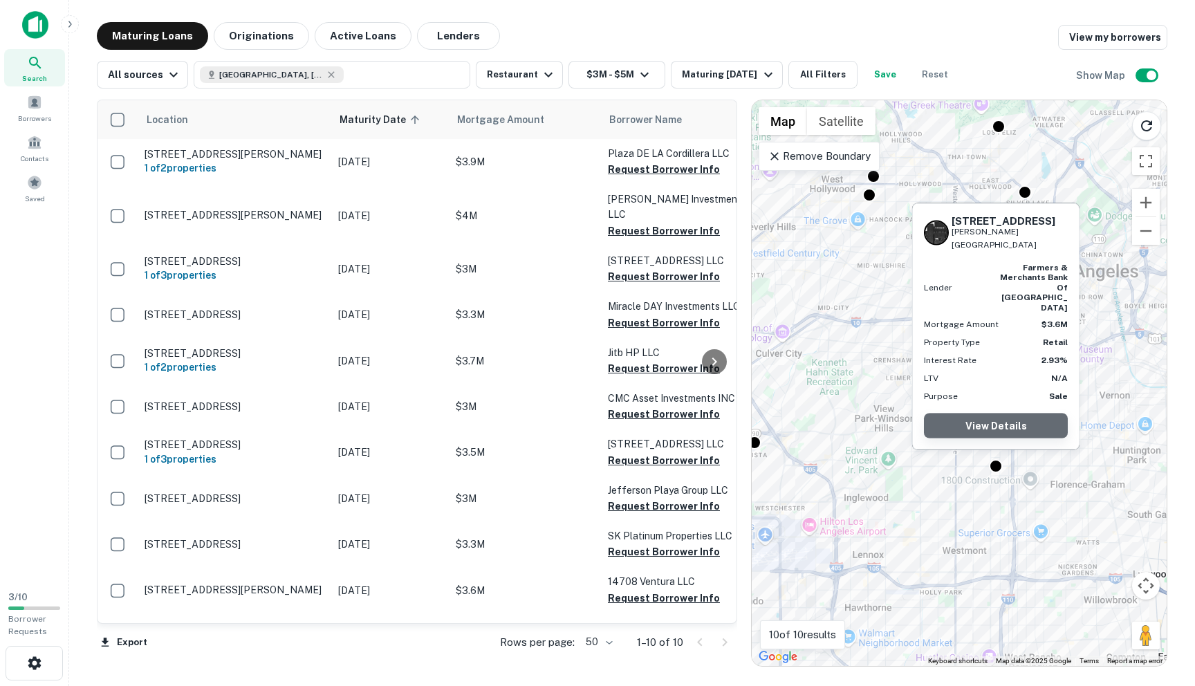
click at [999, 425] on link "View Details" at bounding box center [996, 426] width 144 height 25
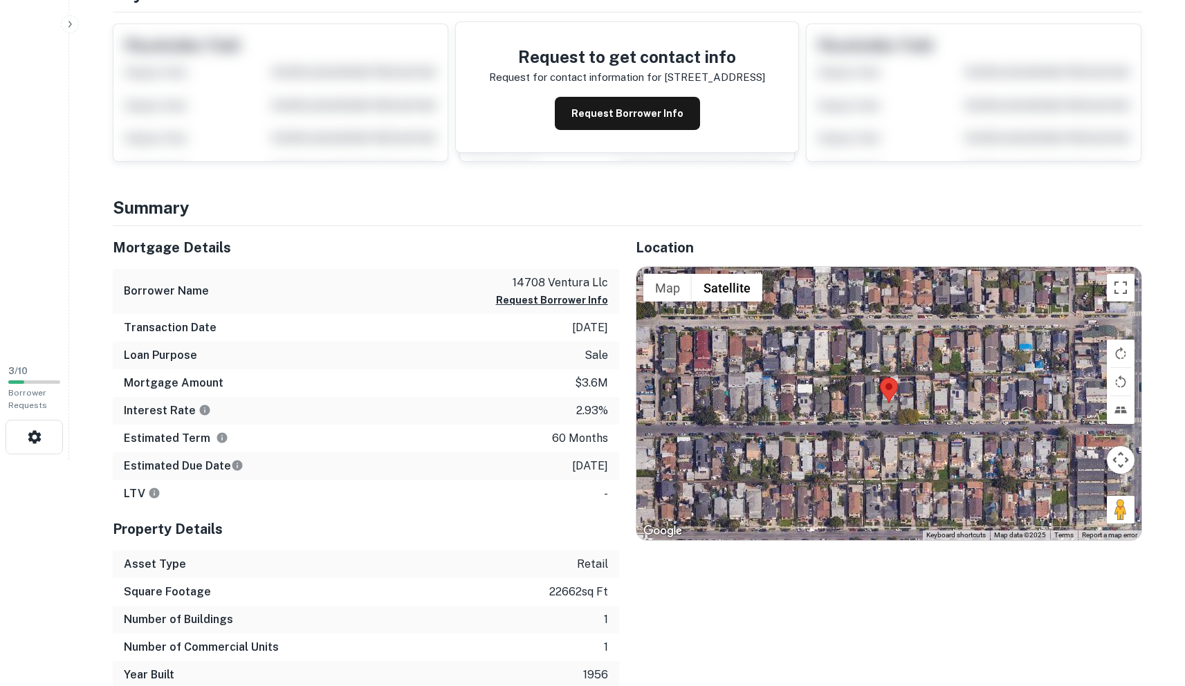
scroll to position [235, 0]
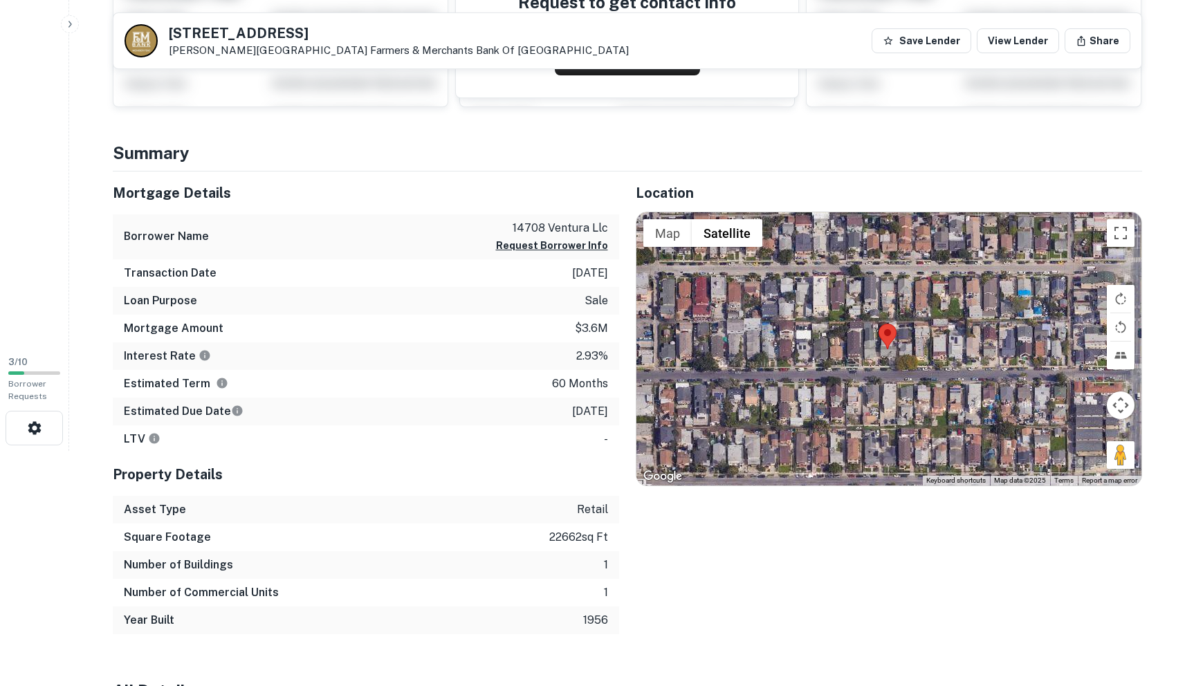
drag, startPoint x: 883, startPoint y: 354, endPoint x: 890, endPoint y: 356, distance: 7.7
click at [888, 356] on div at bounding box center [888, 348] width 505 height 273
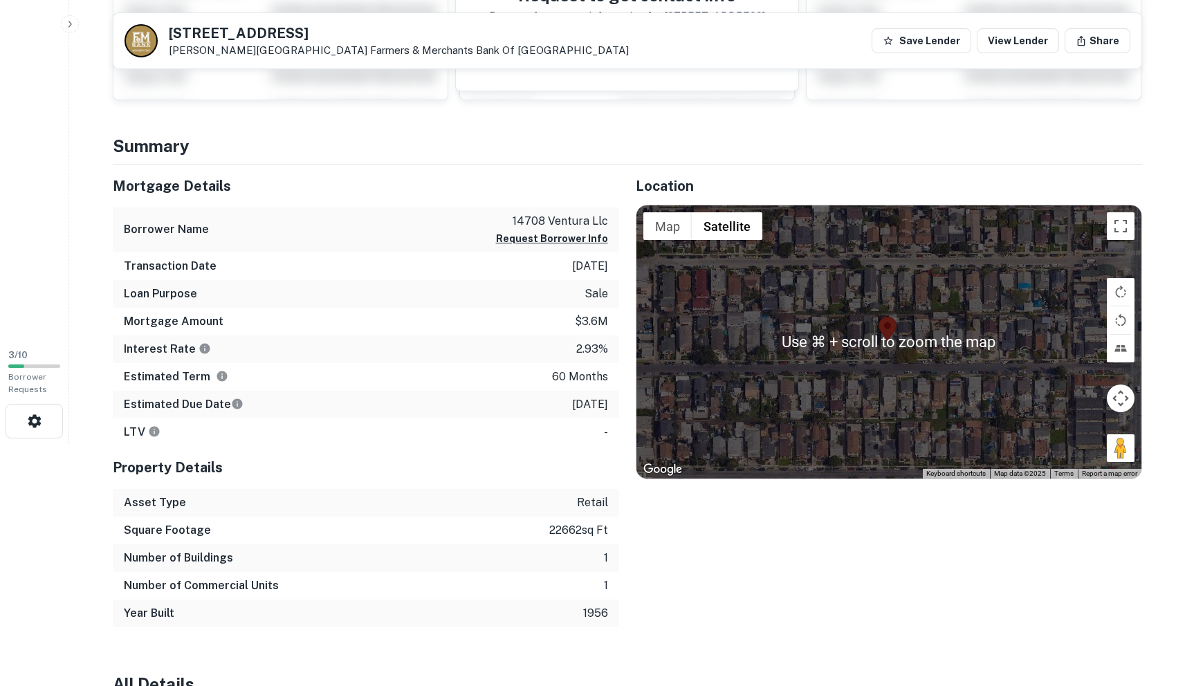
scroll to position [234, 0]
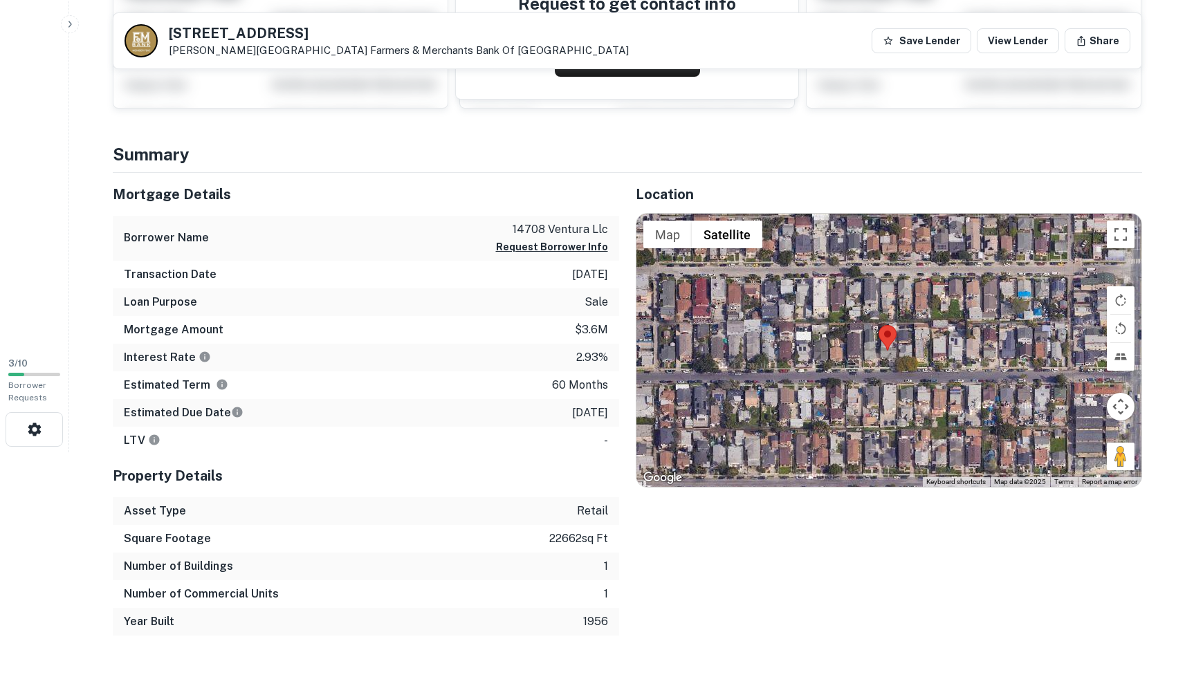
drag, startPoint x: 926, startPoint y: 286, endPoint x: 771, endPoint y: 262, distance: 156.8
click at [786, 263] on div at bounding box center [888, 350] width 505 height 273
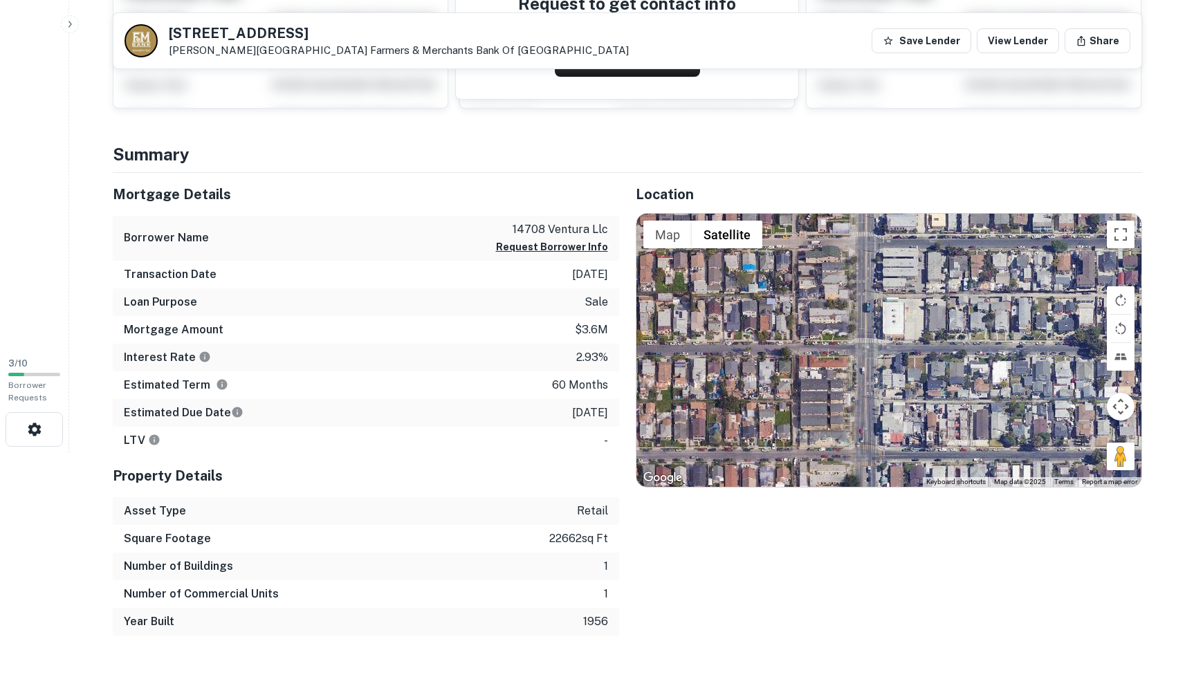
drag, startPoint x: 768, startPoint y: 264, endPoint x: 1033, endPoint y: 286, distance: 265.9
click at [1029, 286] on div at bounding box center [888, 350] width 505 height 273
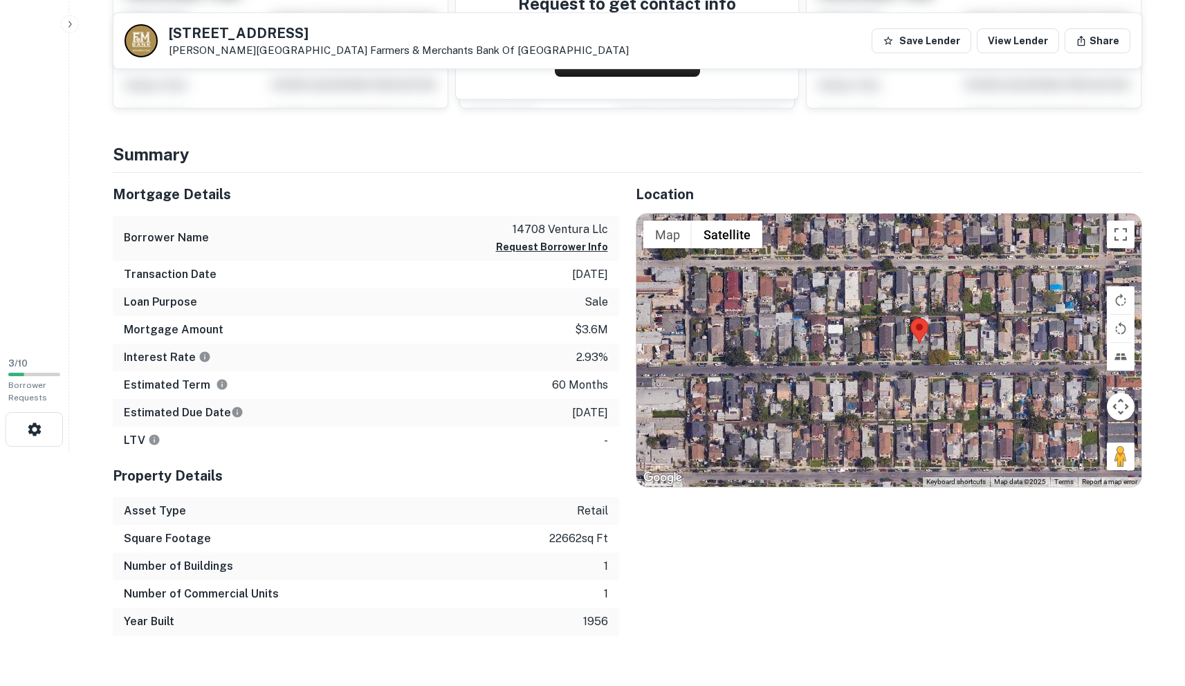
drag, startPoint x: 862, startPoint y: 257, endPoint x: 838, endPoint y: 294, distance: 43.9
click at [807, 286] on div at bounding box center [888, 350] width 505 height 273
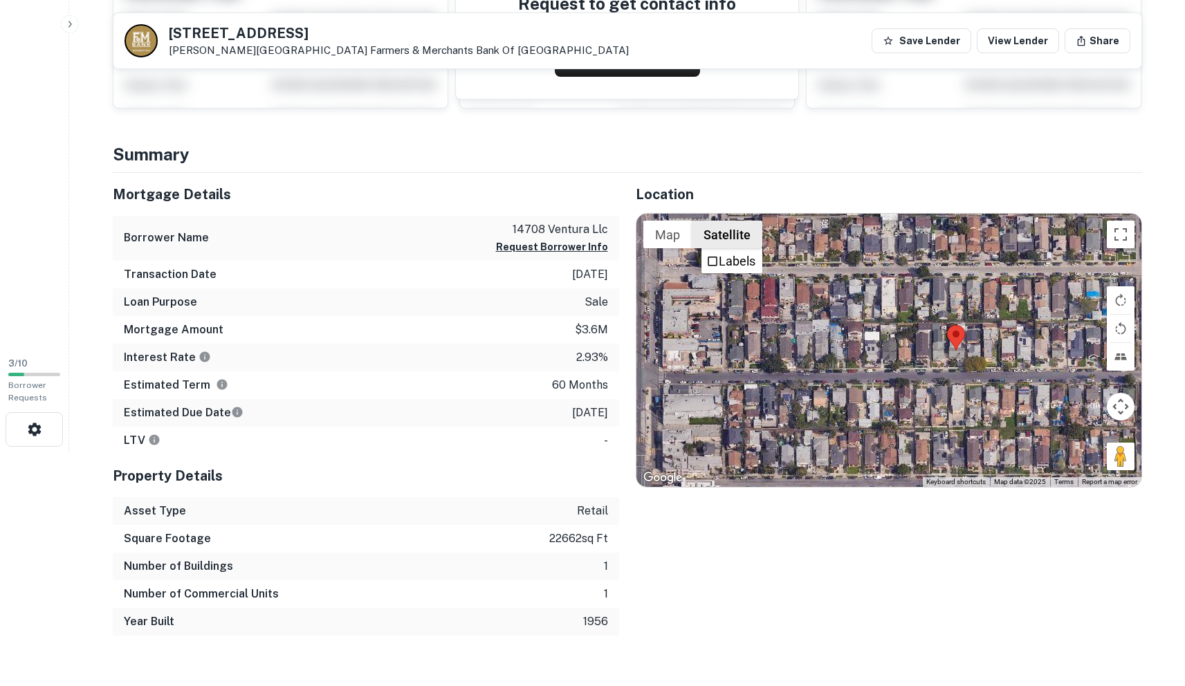
click at [726, 239] on button "Satellite" at bounding box center [727, 235] width 71 height 28
click at [1126, 244] on button "Toggle fullscreen view" at bounding box center [1121, 235] width 28 height 28
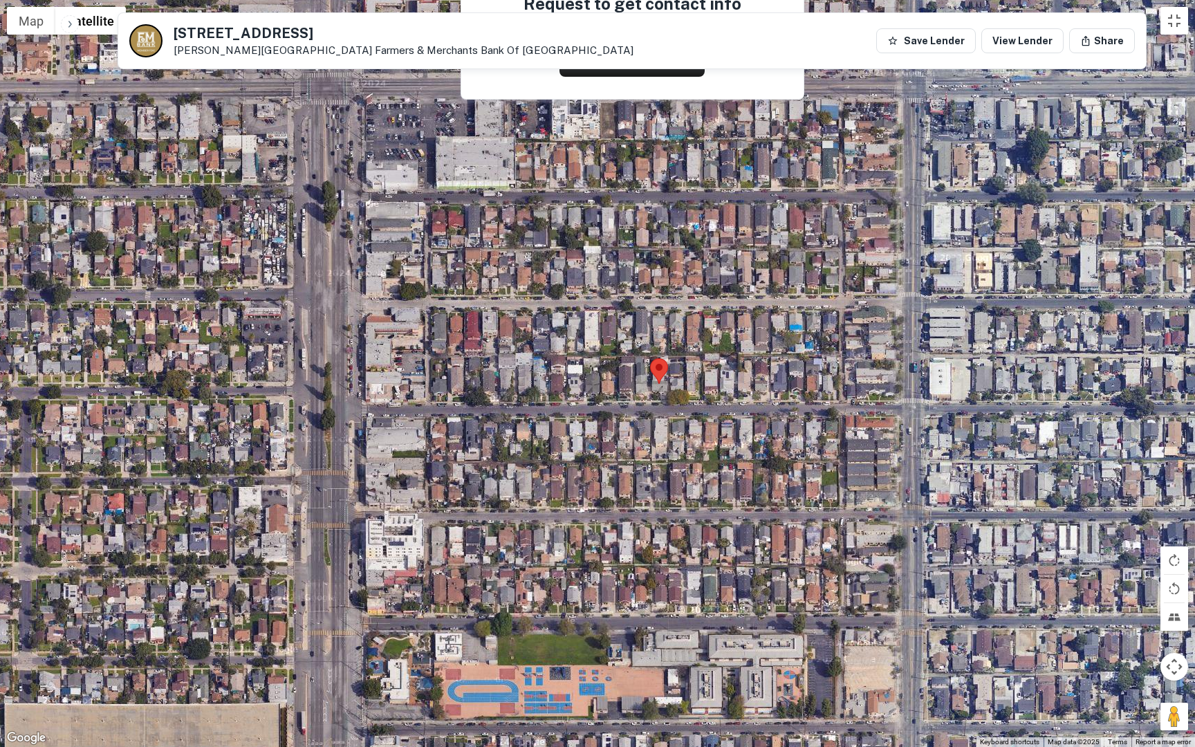
click at [835, 394] on div at bounding box center [597, 373] width 1195 height 747
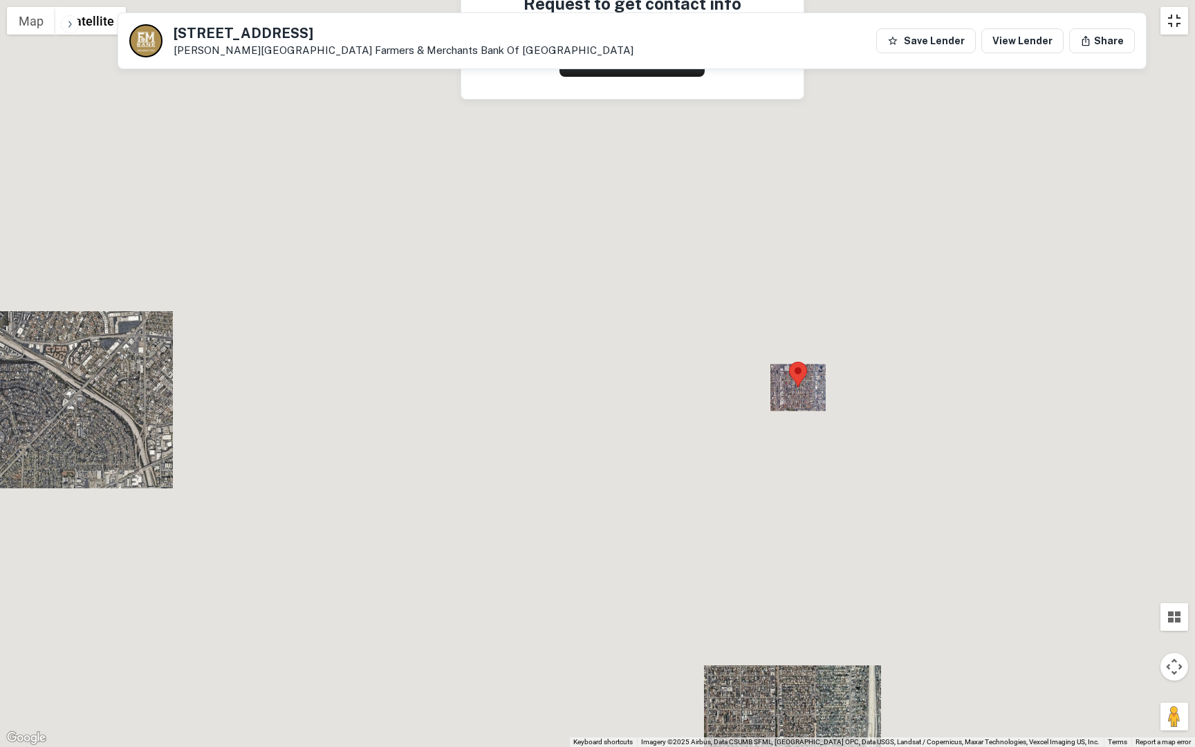
click at [1177, 22] on button "Toggle fullscreen view" at bounding box center [1175, 21] width 28 height 28
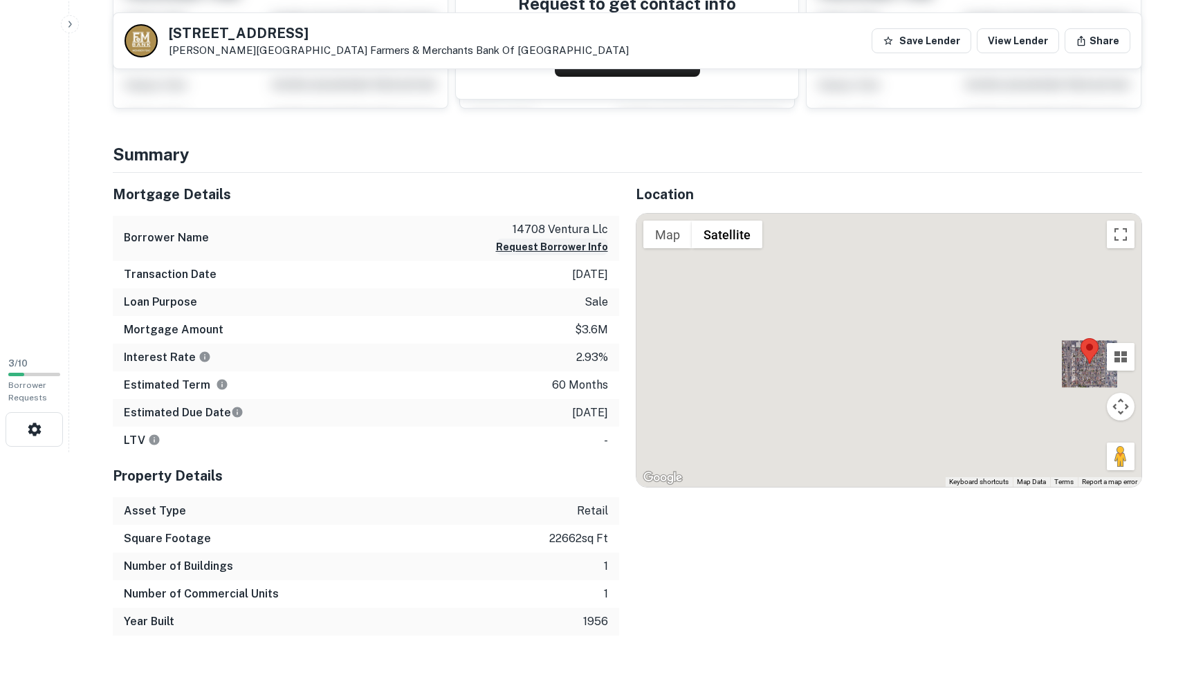
click at [551, 245] on button "Request Borrower Info" at bounding box center [552, 247] width 112 height 17
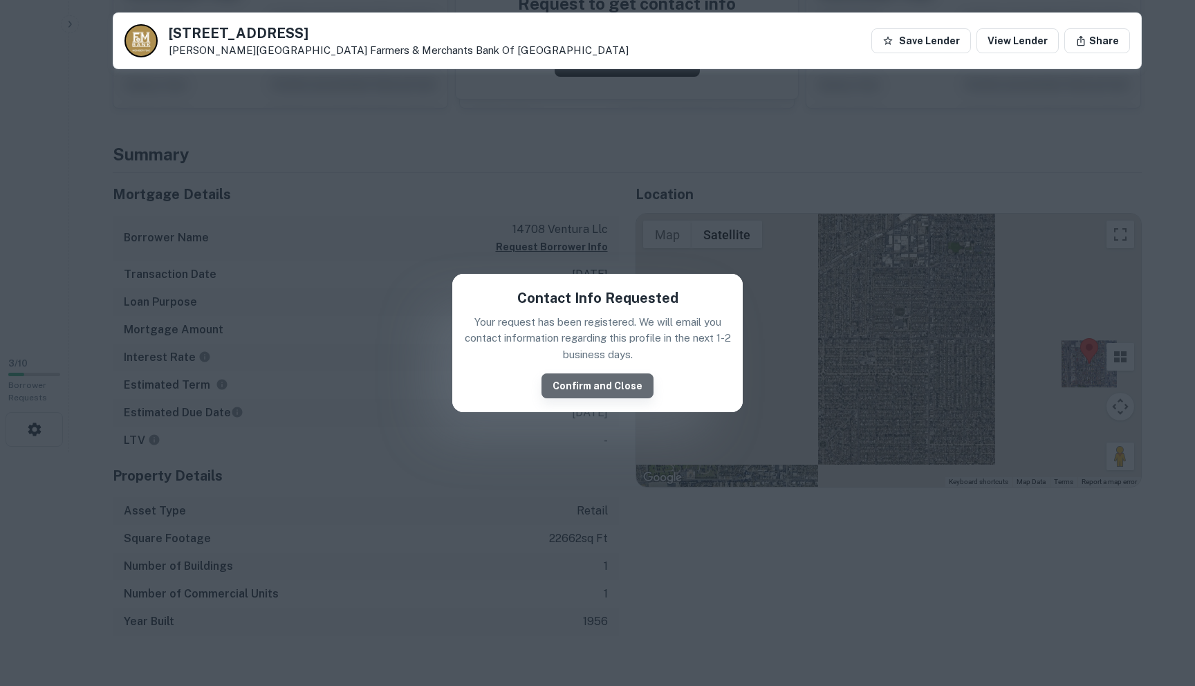
click at [615, 388] on button "Confirm and Close" at bounding box center [598, 386] width 112 height 25
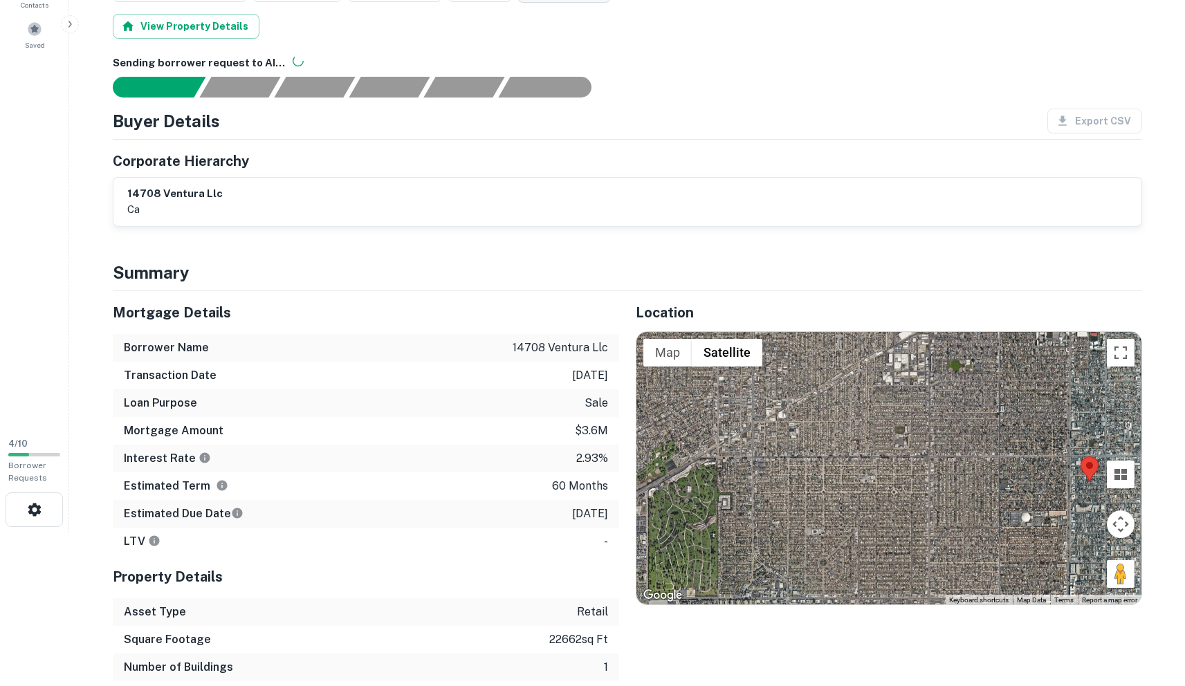
scroll to position [0, 0]
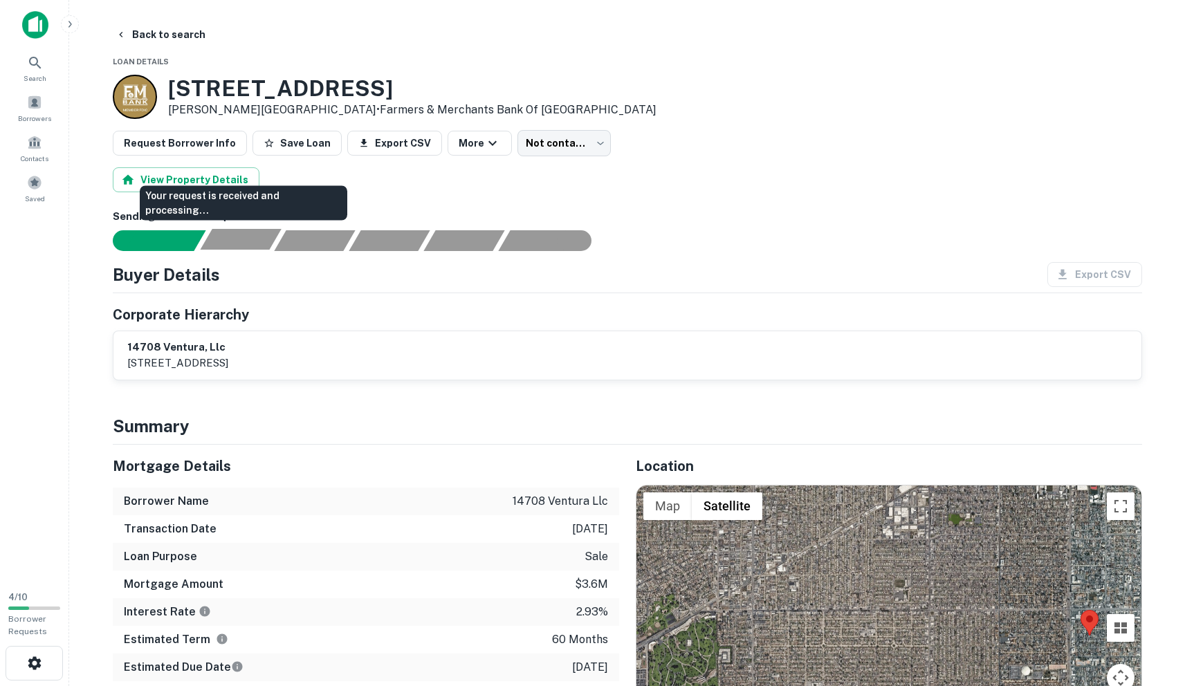
click at [246, 244] on div "Your request is received and processing..." at bounding box center [240, 239] width 81 height 21
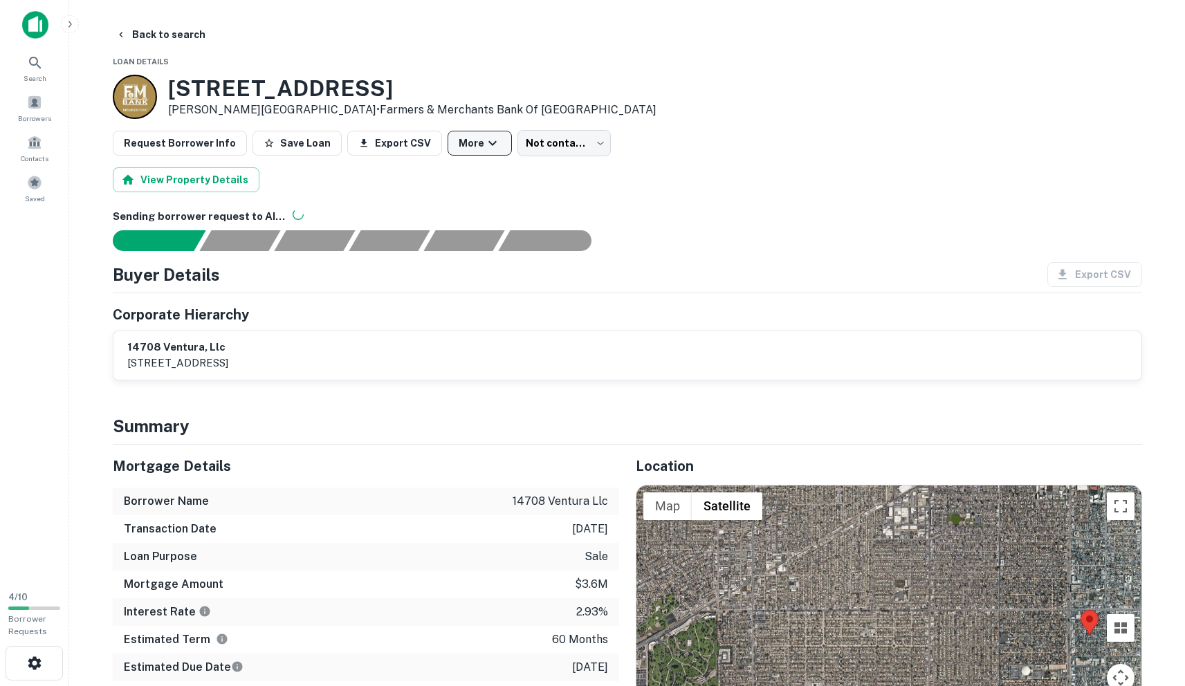
click at [464, 147] on button "More" at bounding box center [480, 143] width 64 height 25
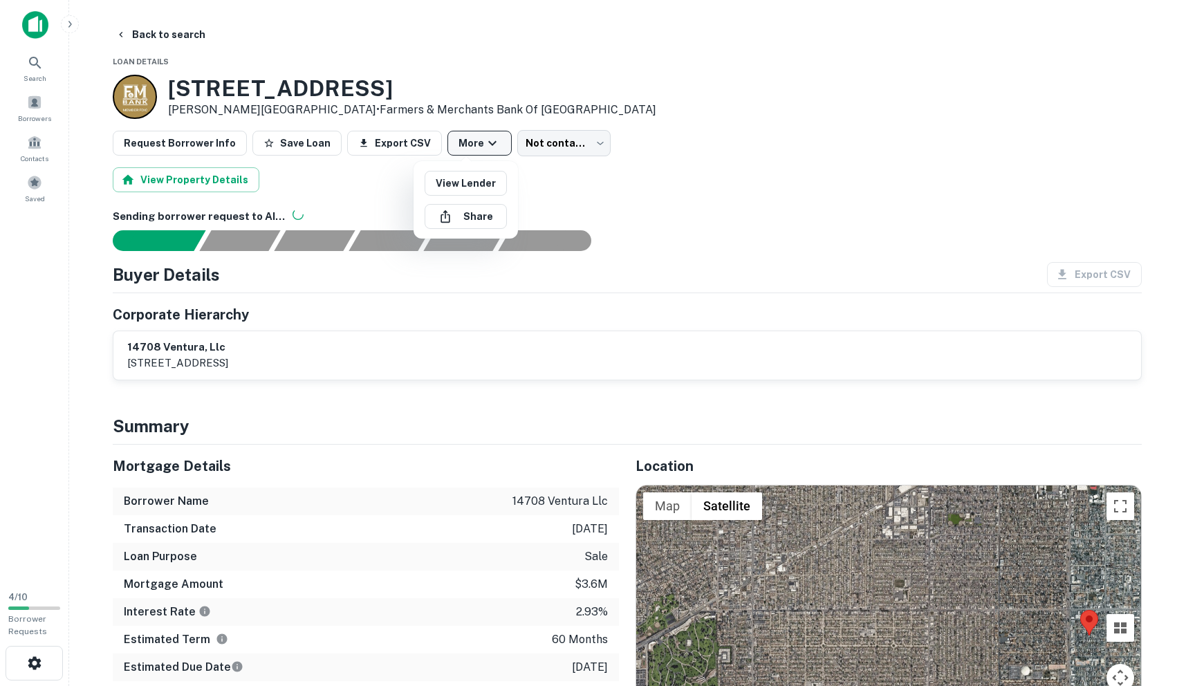
click at [464, 147] on div at bounding box center [597, 343] width 1195 height 686
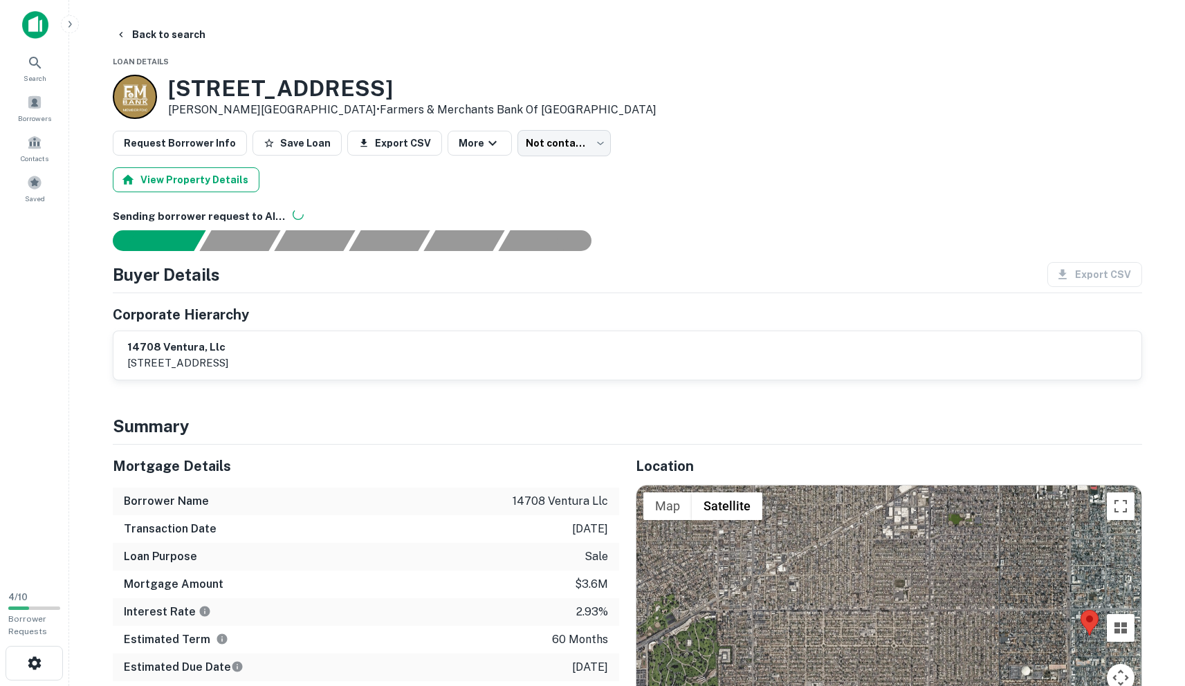
click at [232, 178] on button "View Property Details" at bounding box center [186, 179] width 147 height 25
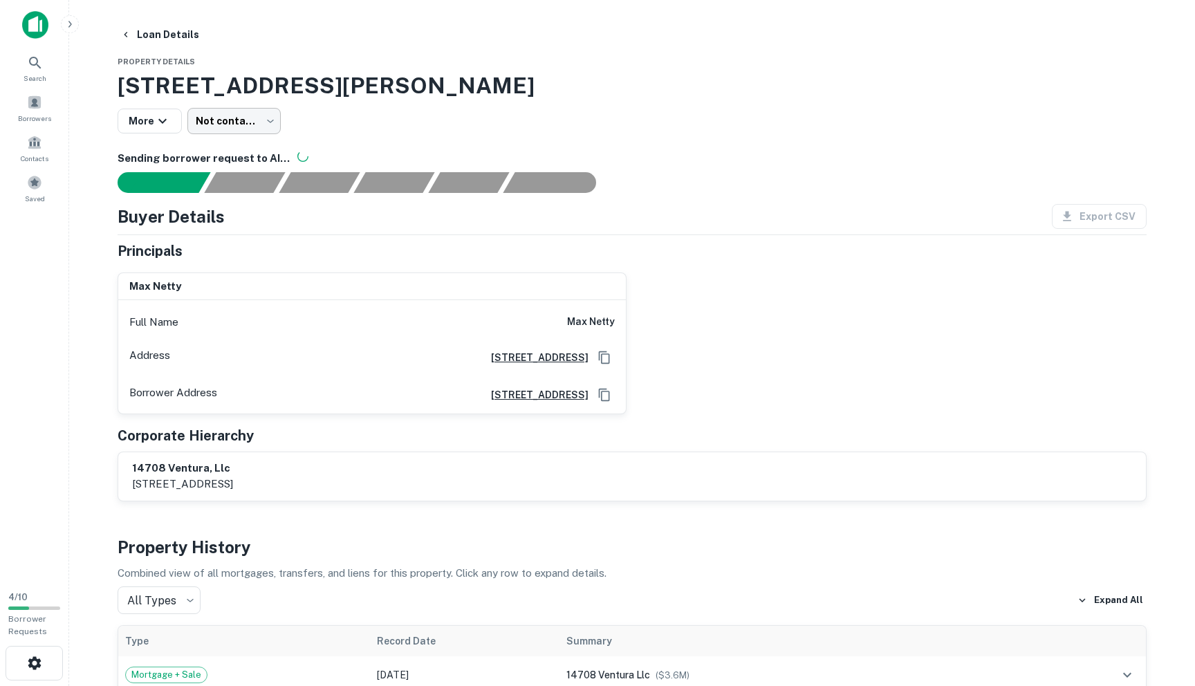
click at [210, 127] on body "Search Borrowers Contacts Saved 4 / 10 Borrower Requests Loan Details Property …" at bounding box center [597, 343] width 1195 height 686
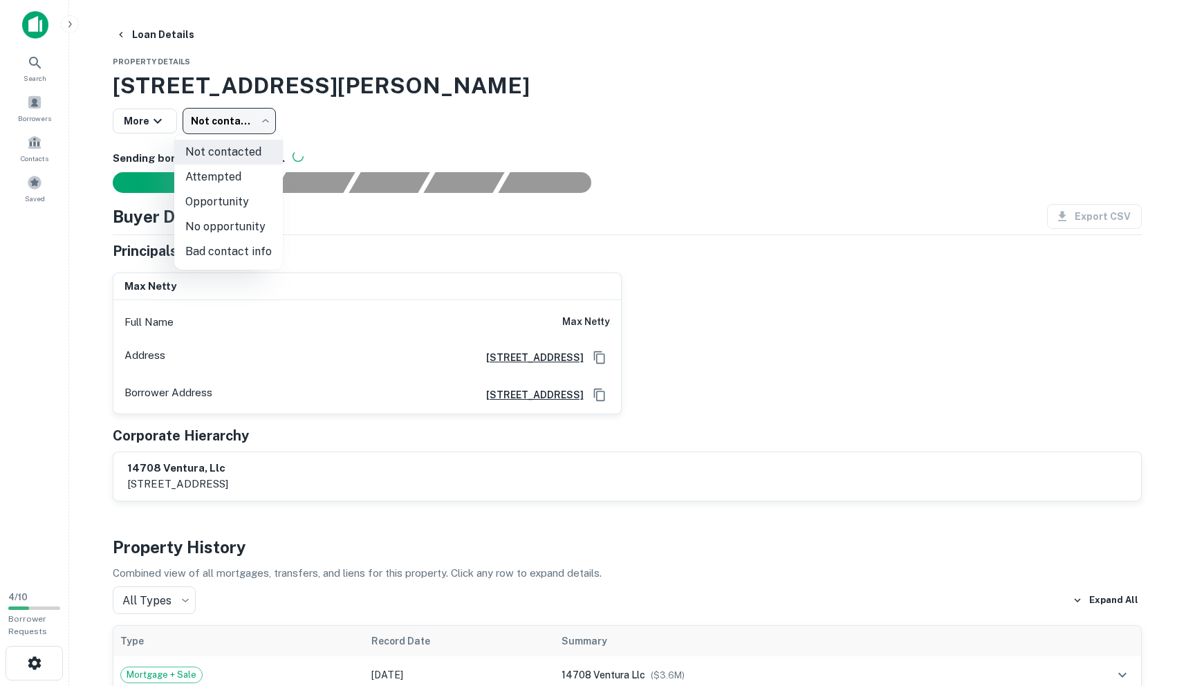
drag, startPoint x: 213, startPoint y: 92, endPoint x: 201, endPoint y: 102, distance: 15.8
click at [213, 93] on div at bounding box center [597, 343] width 1195 height 686
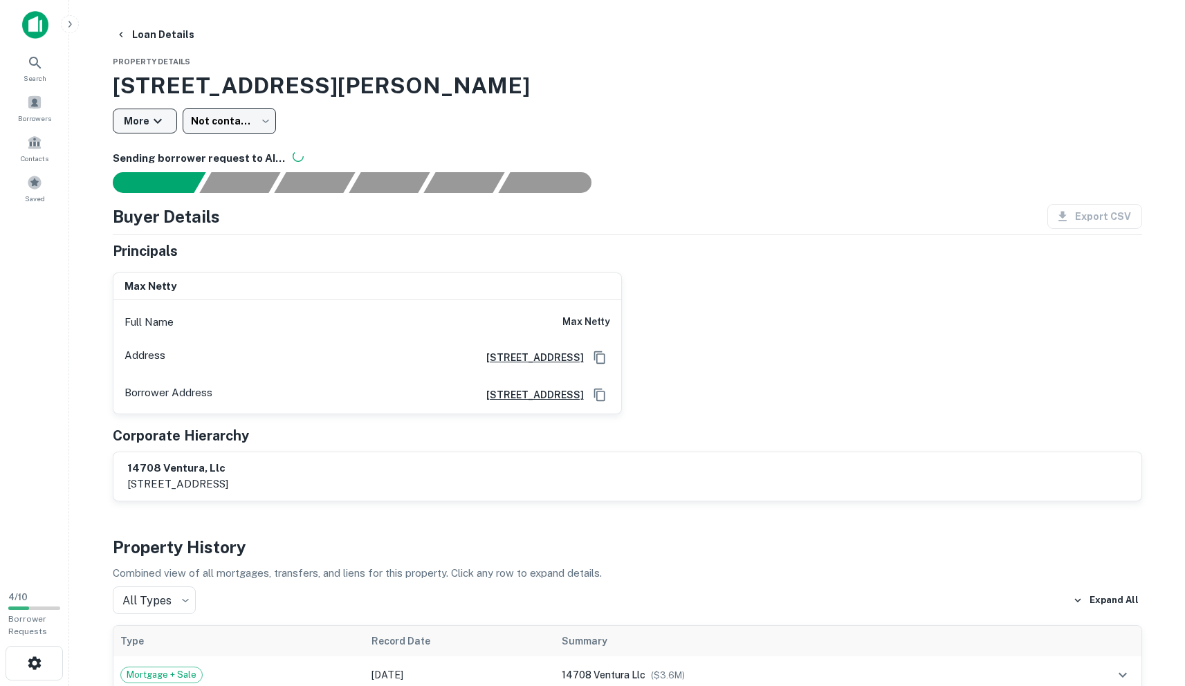
click at [156, 121] on icon "button" at bounding box center [158, 121] width 8 height 5
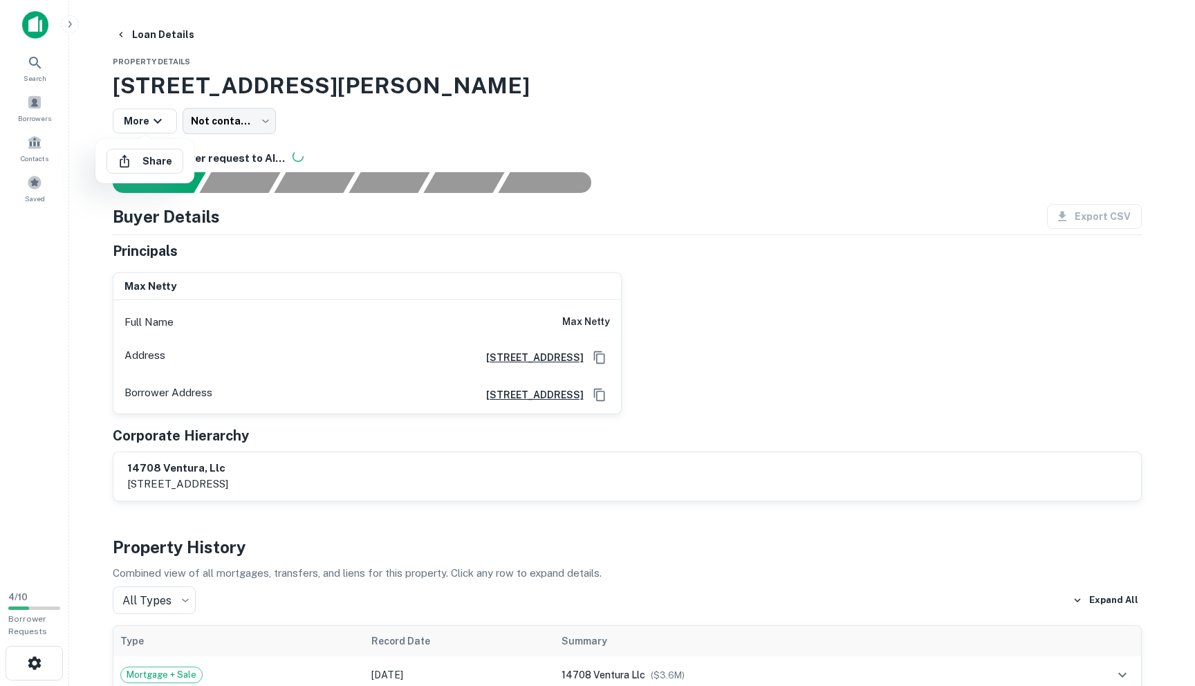
click at [162, 111] on div at bounding box center [597, 343] width 1195 height 686
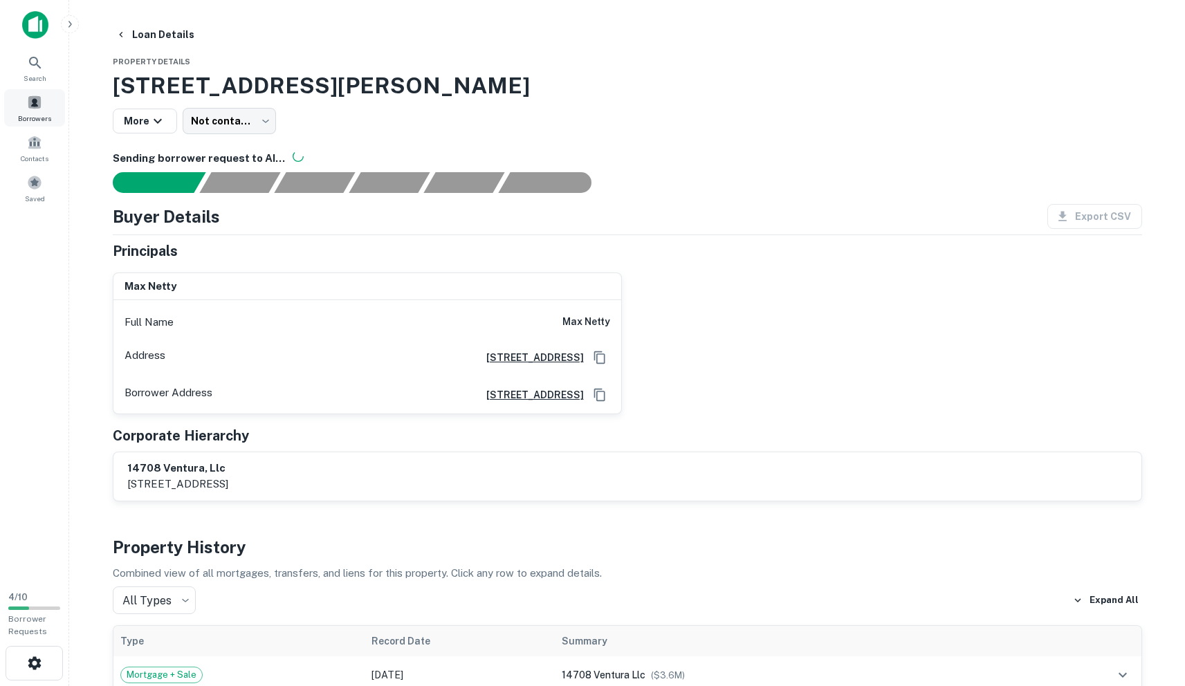
click at [32, 110] on div "Borrowers" at bounding box center [34, 107] width 61 height 37
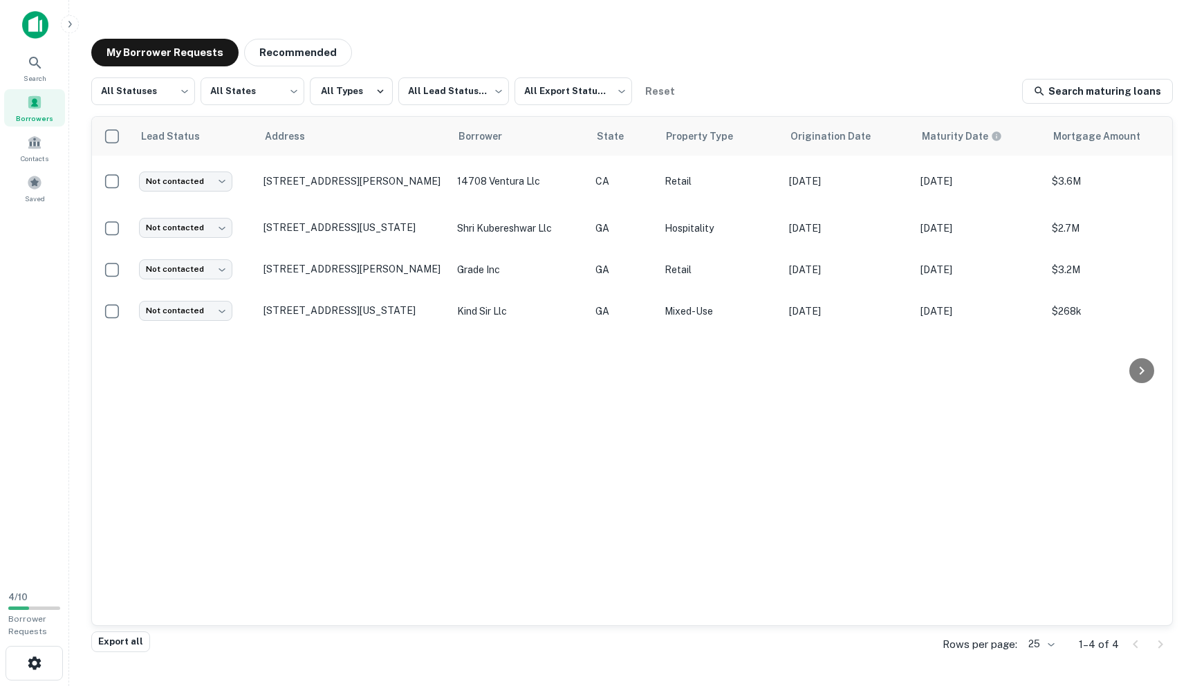
click at [26, 24] on img at bounding box center [35, 25] width 26 height 28
